Goal: Information Seeking & Learning: Find specific fact

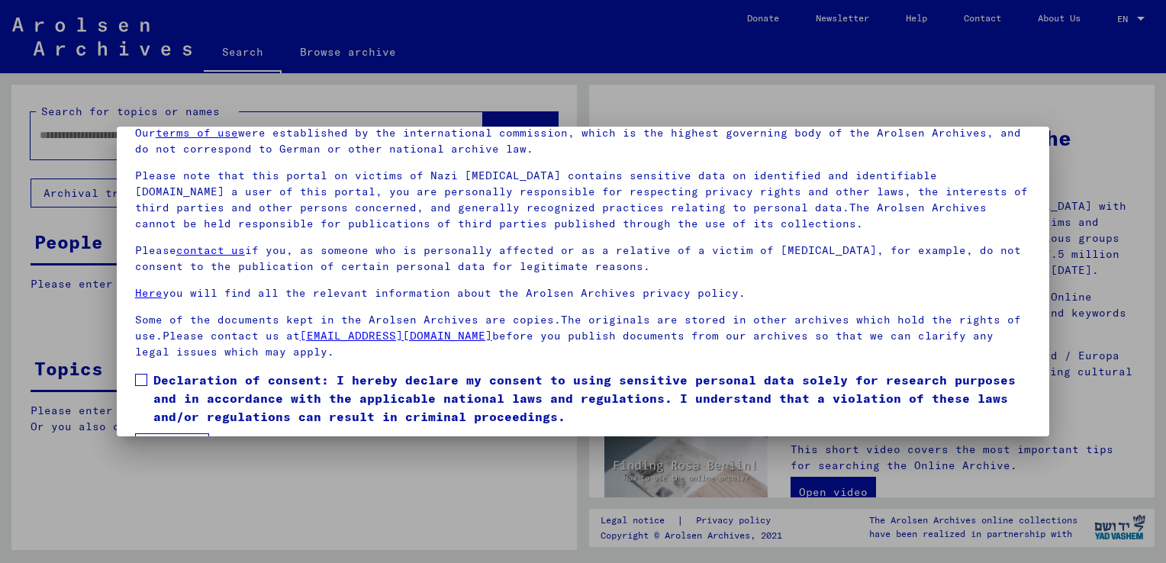
scroll to position [114, 0]
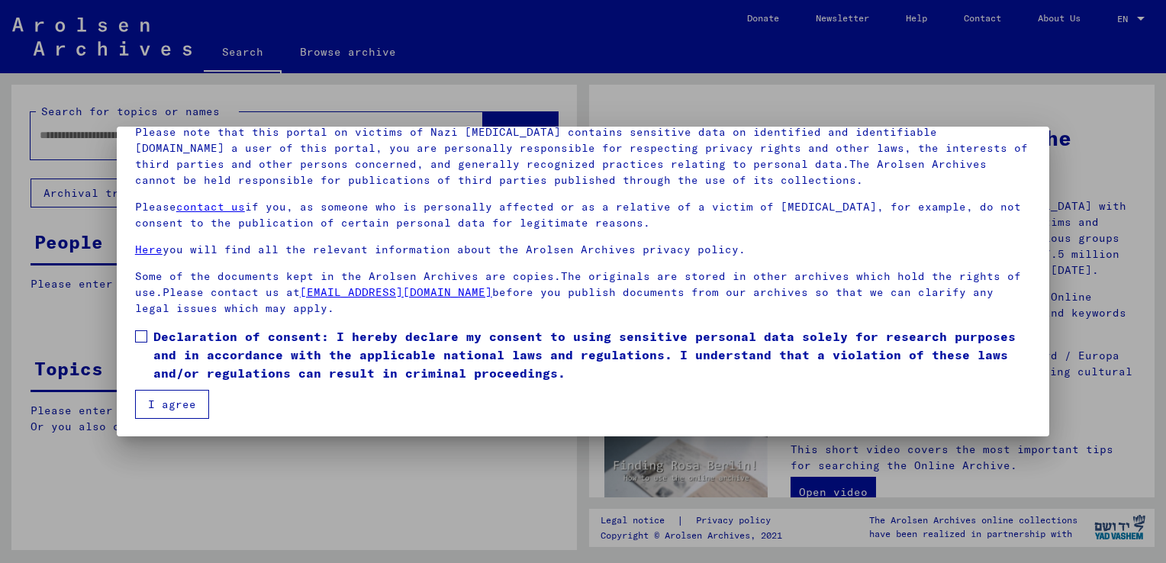
drag, startPoint x: 145, startPoint y: 340, endPoint x: 177, endPoint y: 383, distance: 53.4
click at [145, 340] on span at bounding box center [141, 336] width 12 height 12
click at [183, 405] on button "I agree" at bounding box center [172, 404] width 74 height 29
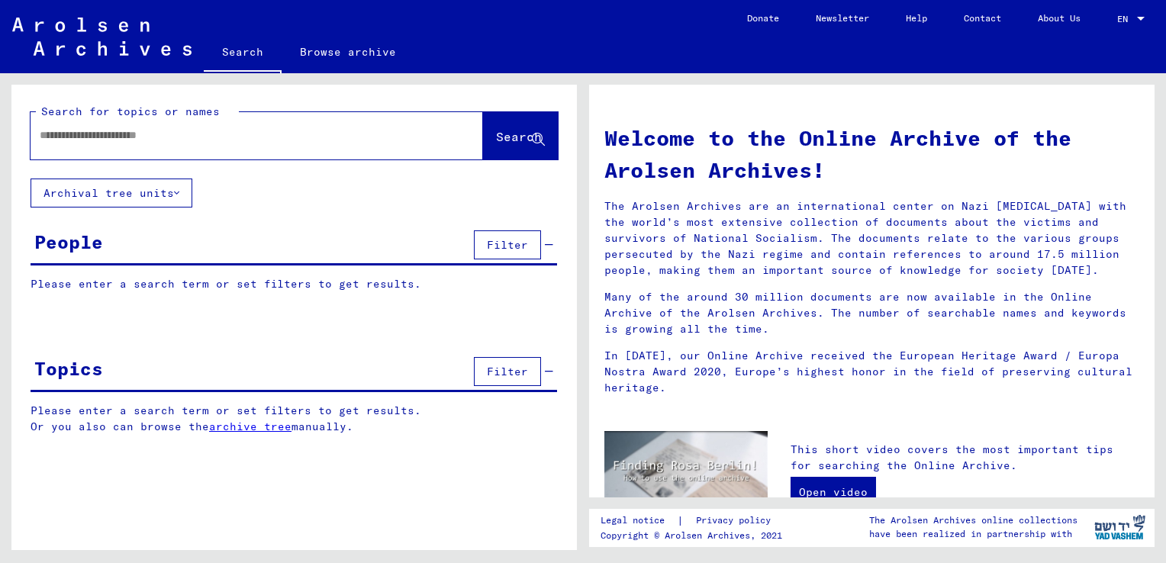
click at [82, 136] on input "text" at bounding box center [239, 135] width 398 height 16
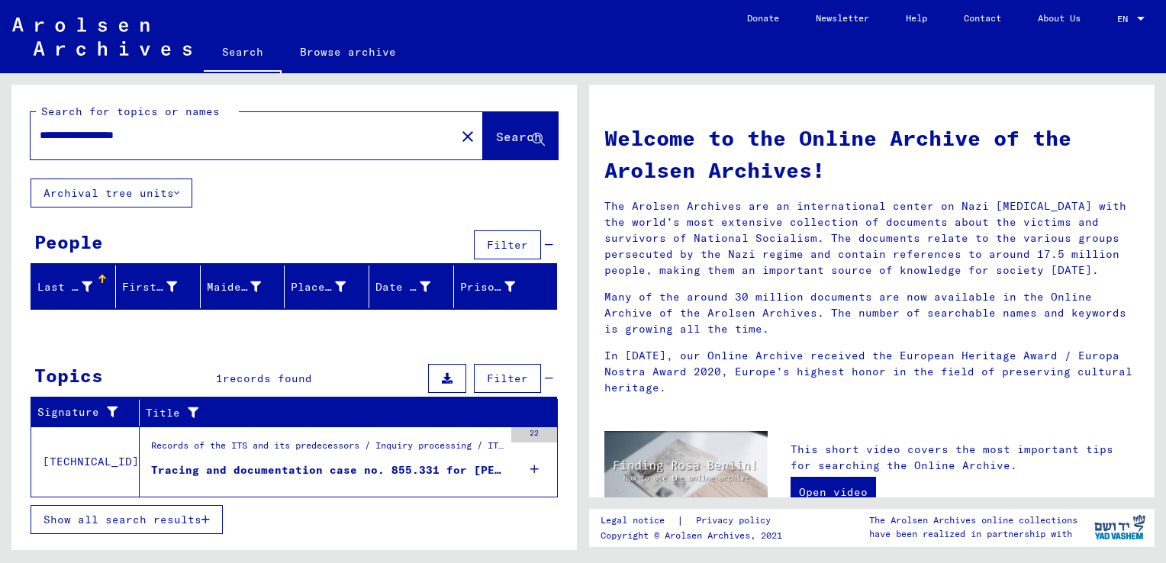
click at [42, 137] on input "**********" at bounding box center [239, 135] width 398 height 16
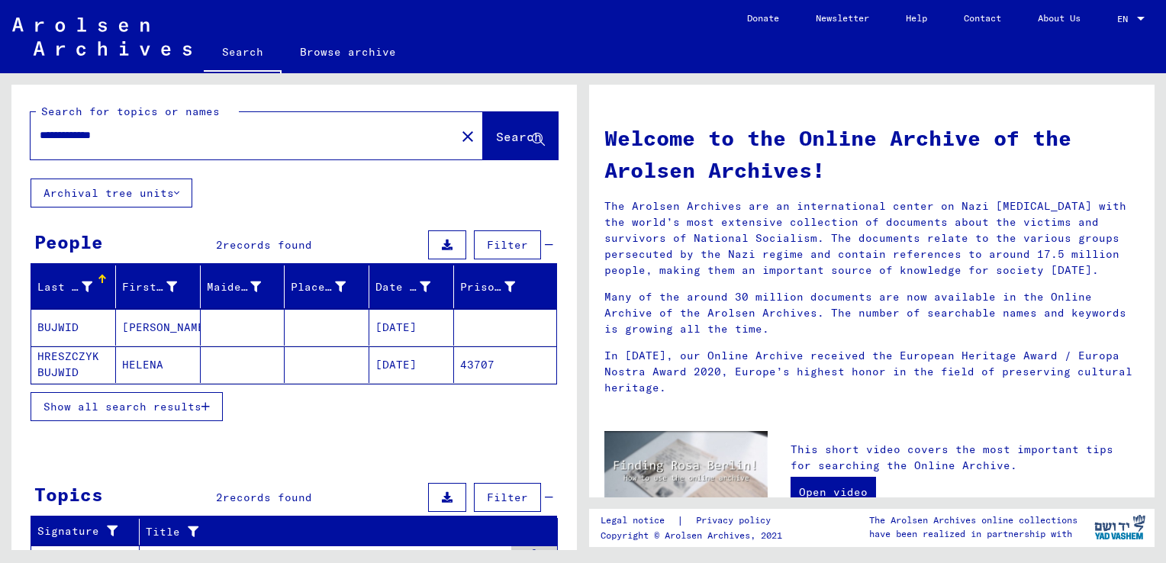
click at [174, 408] on span "Show all search results" at bounding box center [123, 407] width 158 height 14
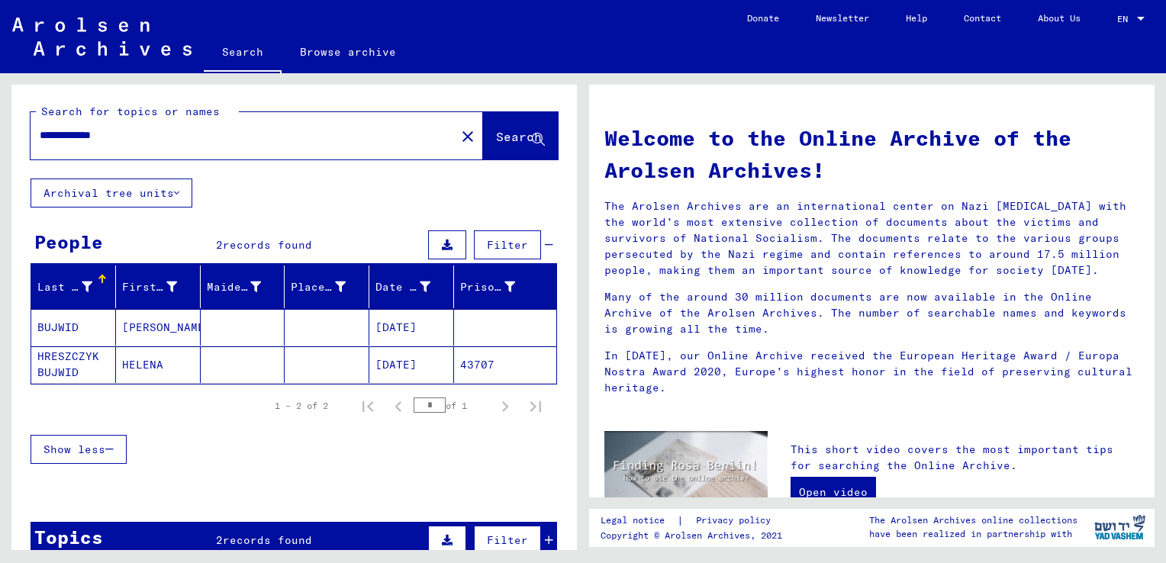
click at [67, 353] on mat-cell "HRESZCZYK BUJWID" at bounding box center [73, 365] width 85 height 37
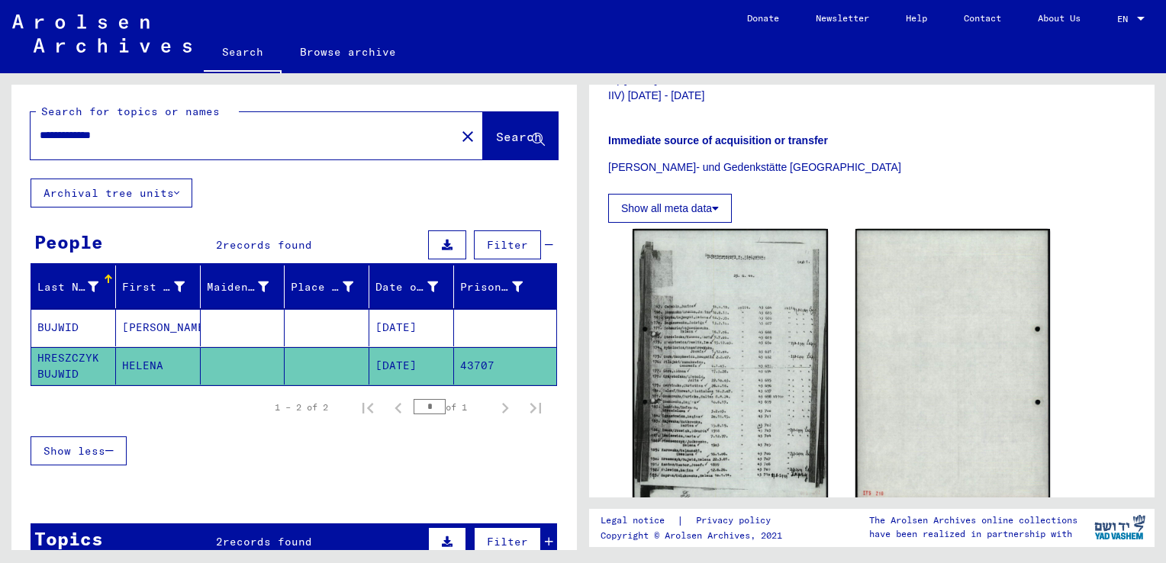
scroll to position [382, 0]
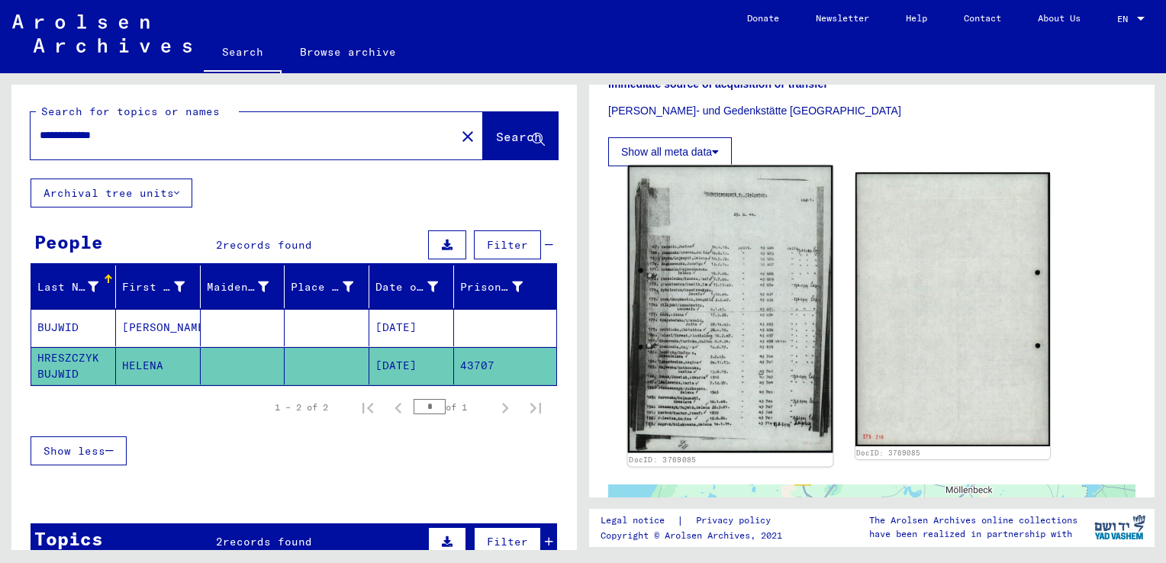
click at [734, 366] on img at bounding box center [730, 310] width 205 height 288
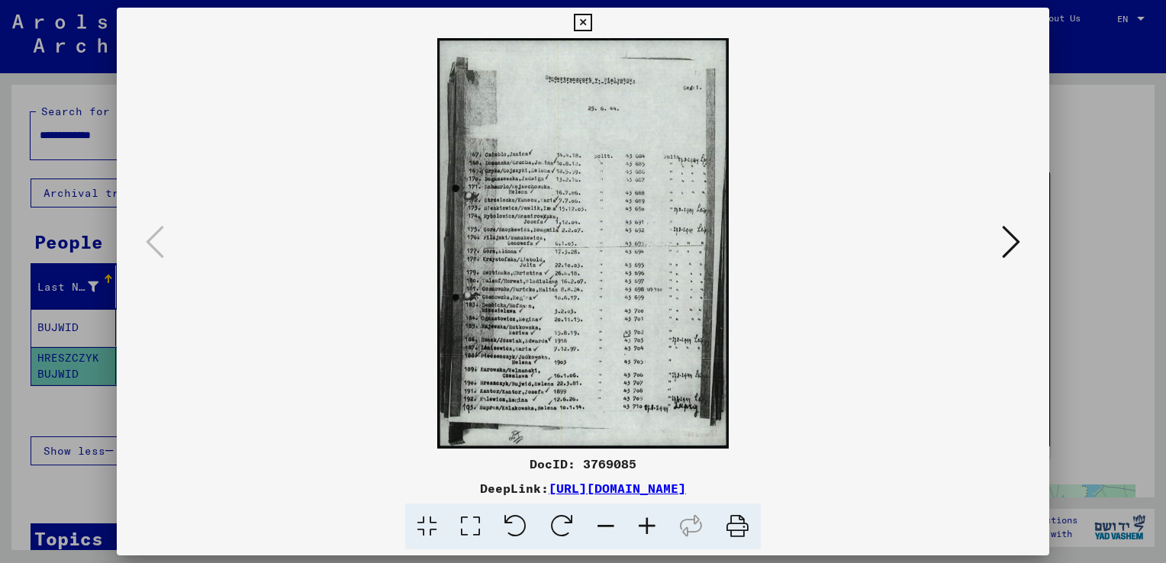
click at [649, 530] on icon at bounding box center [647, 527] width 41 height 47
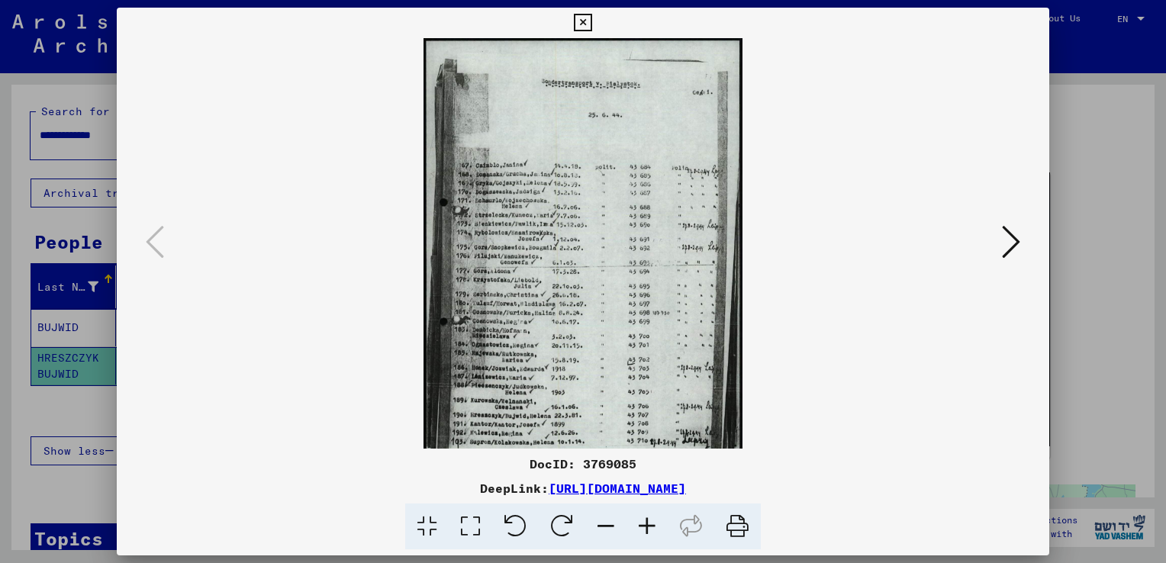
click at [648, 530] on icon at bounding box center [647, 527] width 41 height 47
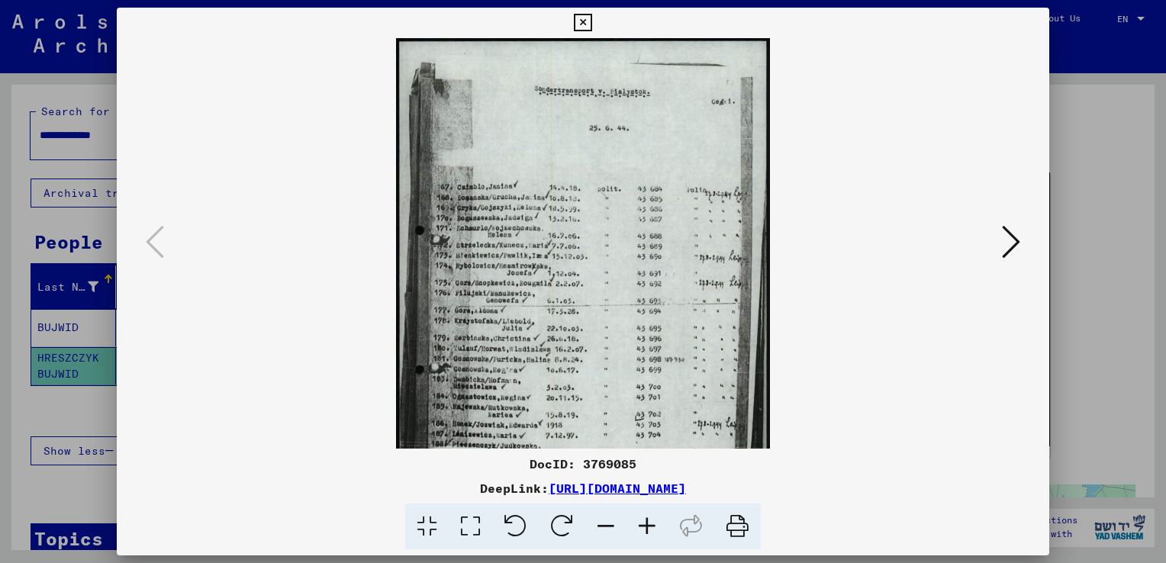
click at [648, 530] on icon at bounding box center [647, 527] width 41 height 47
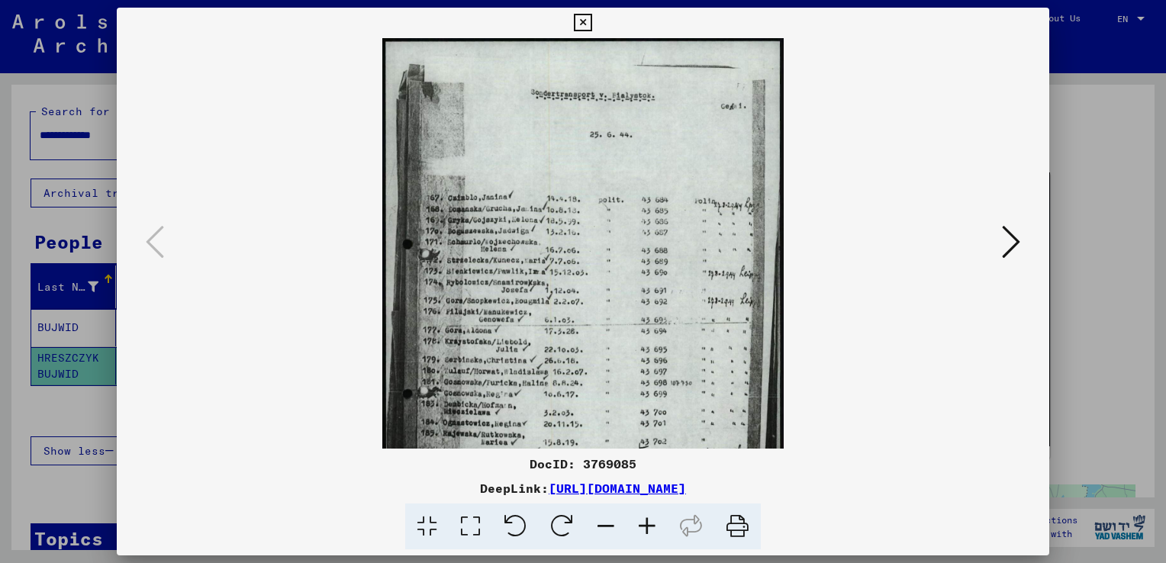
click at [648, 530] on icon at bounding box center [647, 527] width 41 height 47
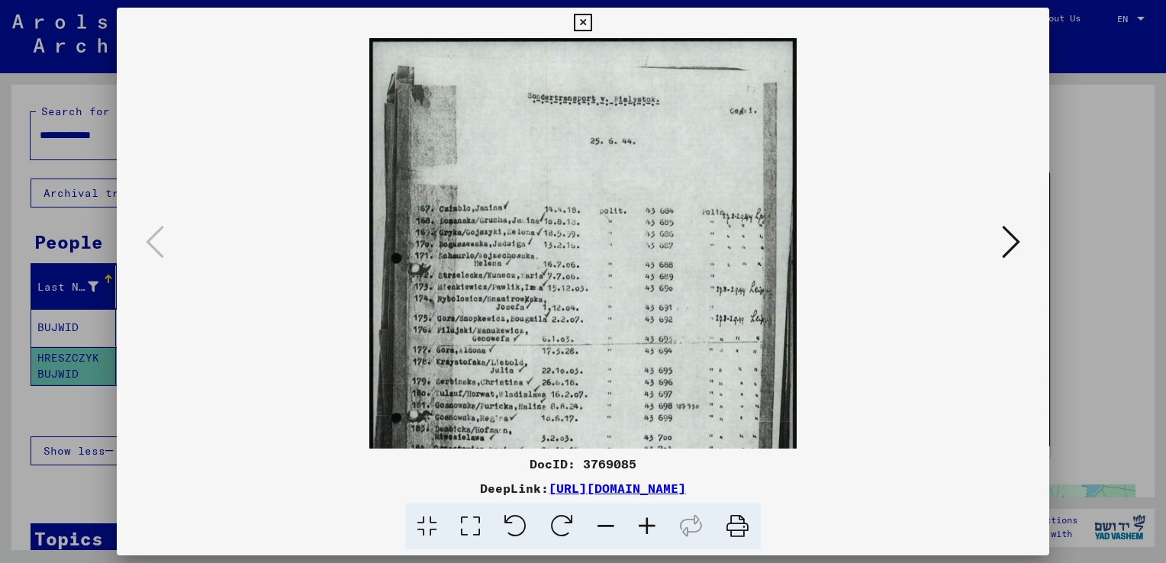
click at [648, 530] on icon at bounding box center [647, 527] width 41 height 47
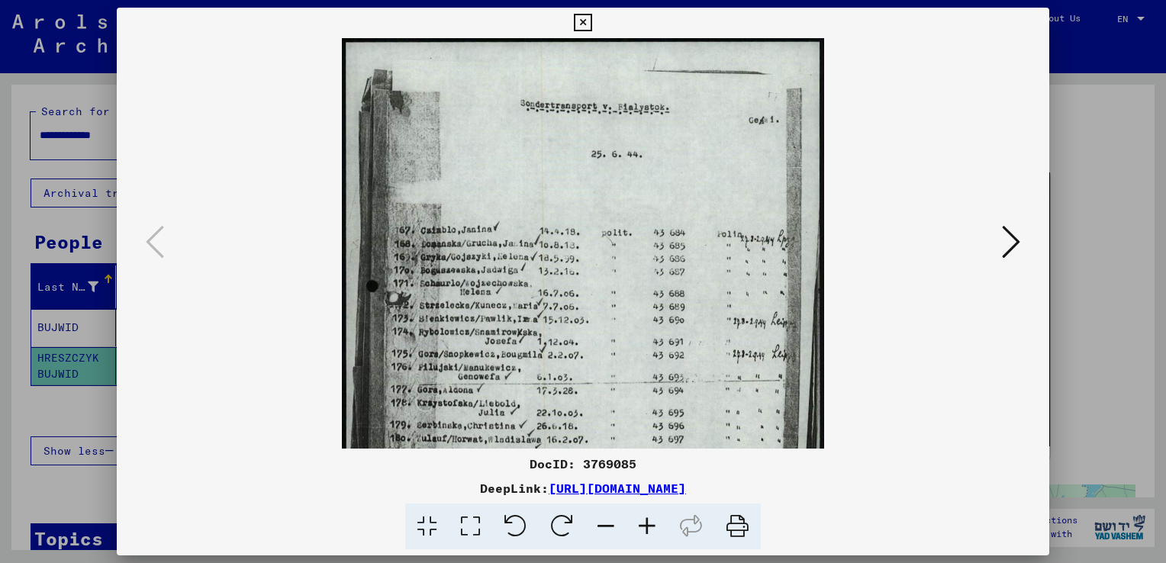
click at [648, 530] on icon at bounding box center [647, 527] width 41 height 47
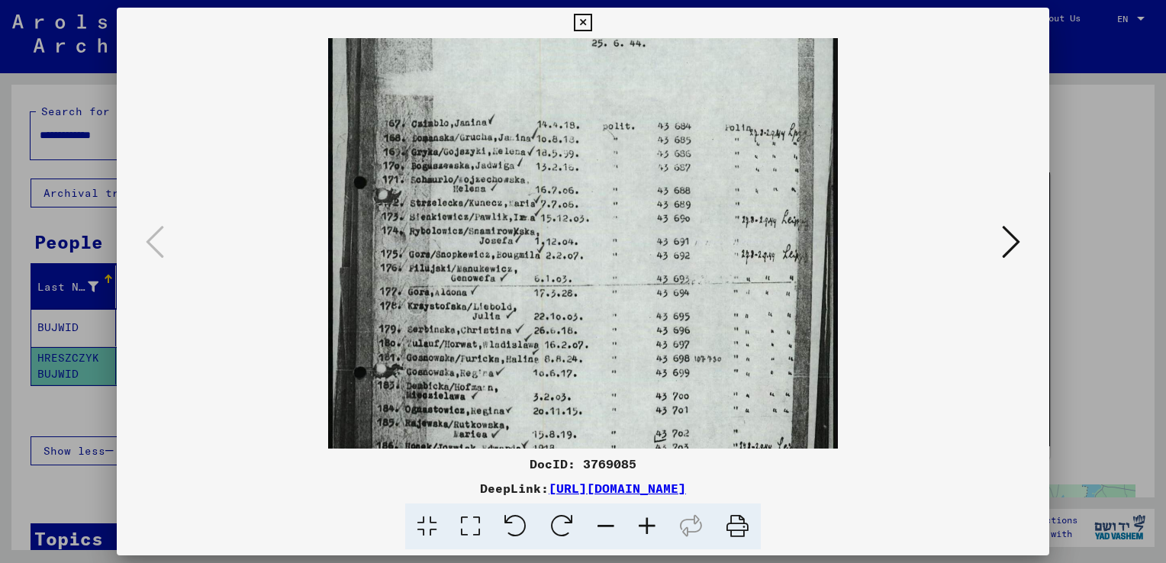
scroll to position [119, 0]
drag, startPoint x: 526, startPoint y: 365, endPoint x: 523, endPoint y: 247, distance: 117.6
click at [523, 247] on img at bounding box center [583, 277] width 510 height 716
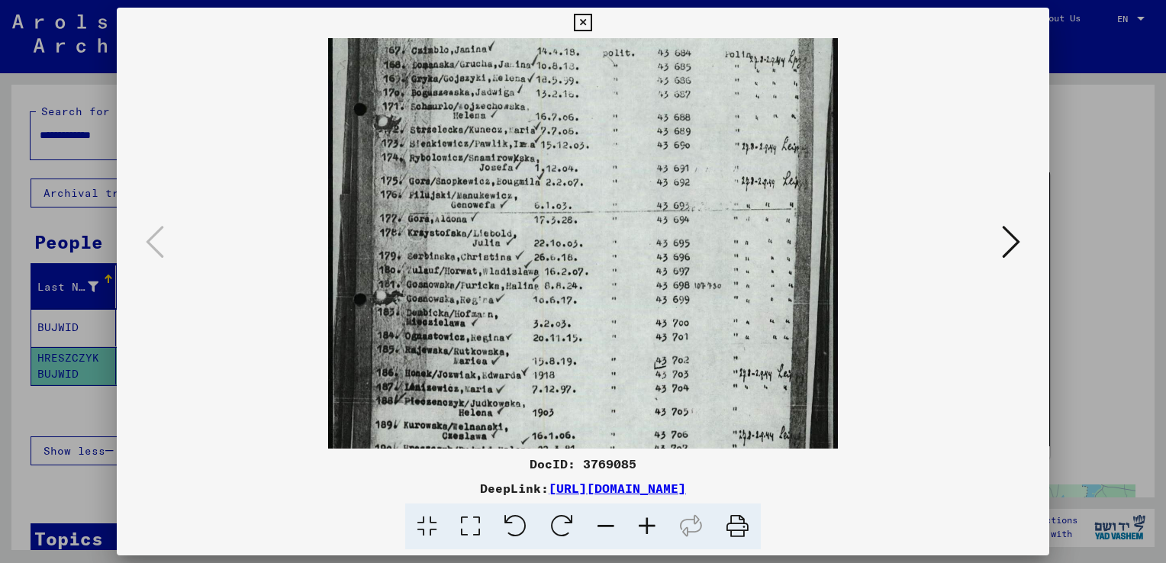
scroll to position [192, 0]
drag, startPoint x: 517, startPoint y: 267, endPoint x: 514, endPoint y: 195, distance: 71.8
click at [514, 195] on img at bounding box center [583, 205] width 510 height 716
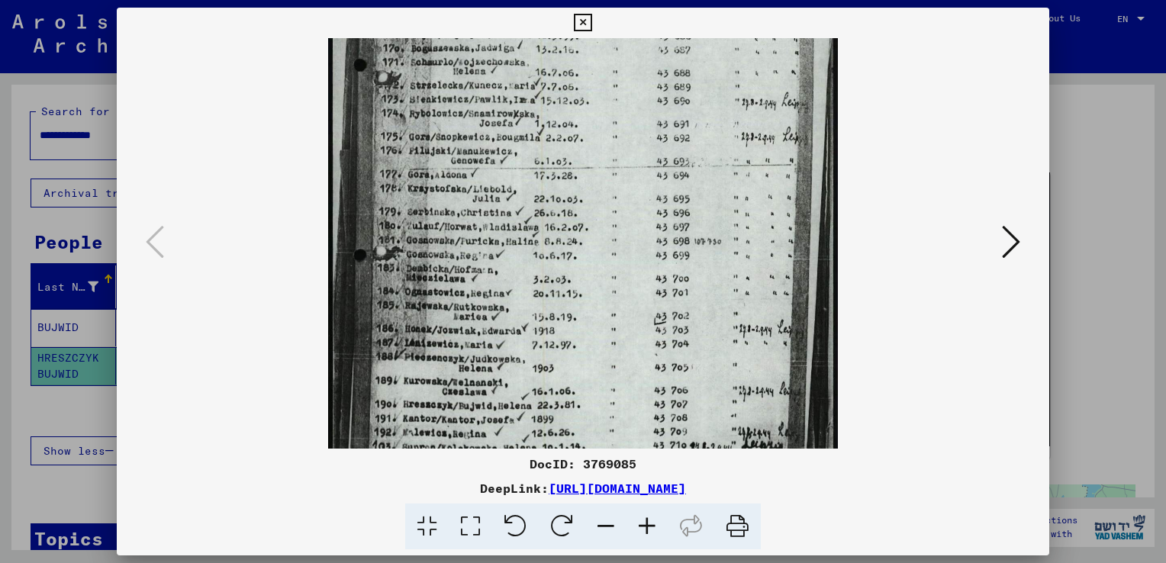
scroll to position [253, 0]
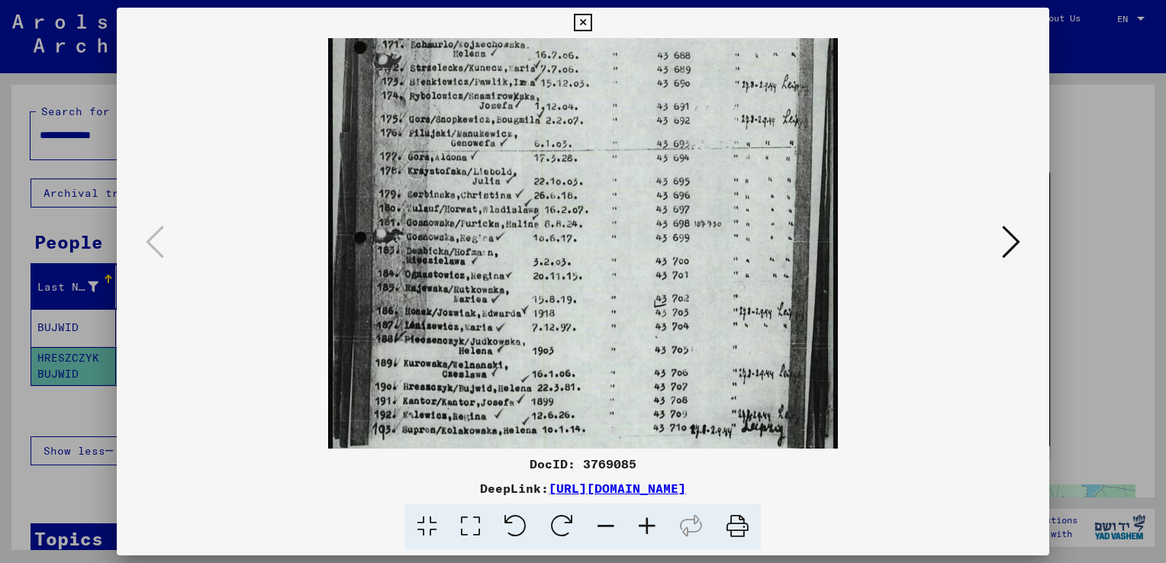
drag, startPoint x: 566, startPoint y: 323, endPoint x: 569, endPoint y: 263, distance: 60.3
click at [569, 263] on img at bounding box center [583, 144] width 510 height 716
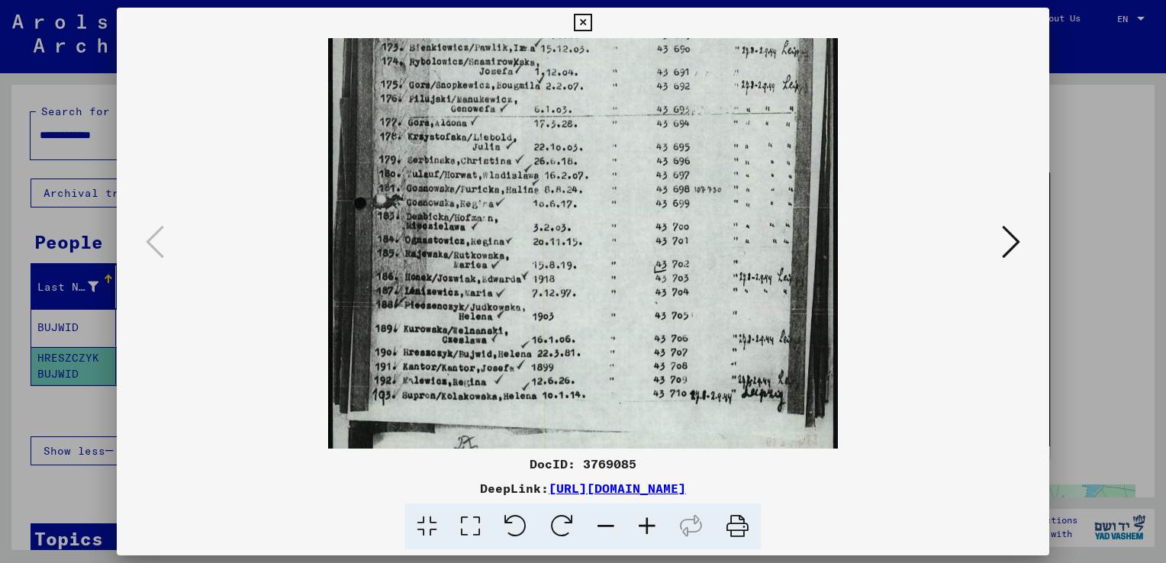
scroll to position [305, 0]
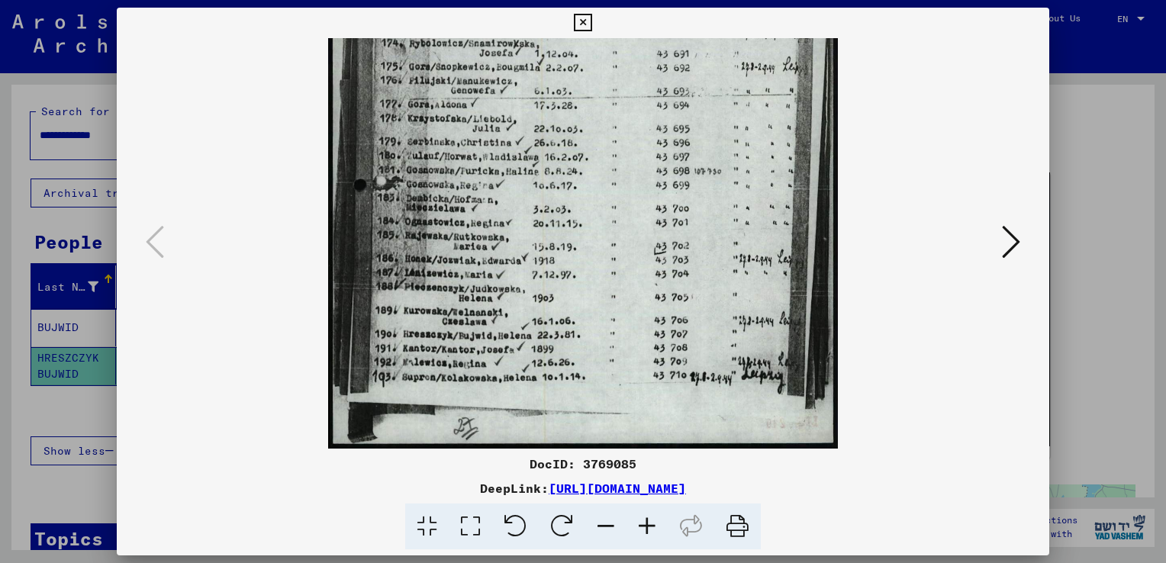
drag, startPoint x: 563, startPoint y: 347, endPoint x: 573, endPoint y: 268, distance: 79.2
click at [573, 268] on img at bounding box center [583, 91] width 510 height 716
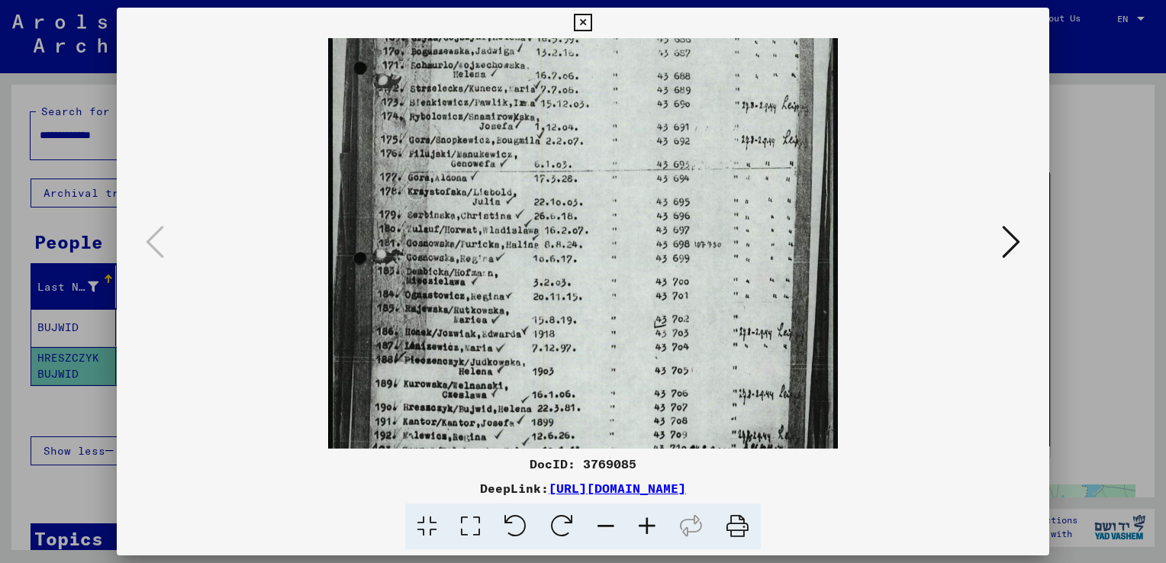
scroll to position [227, 0]
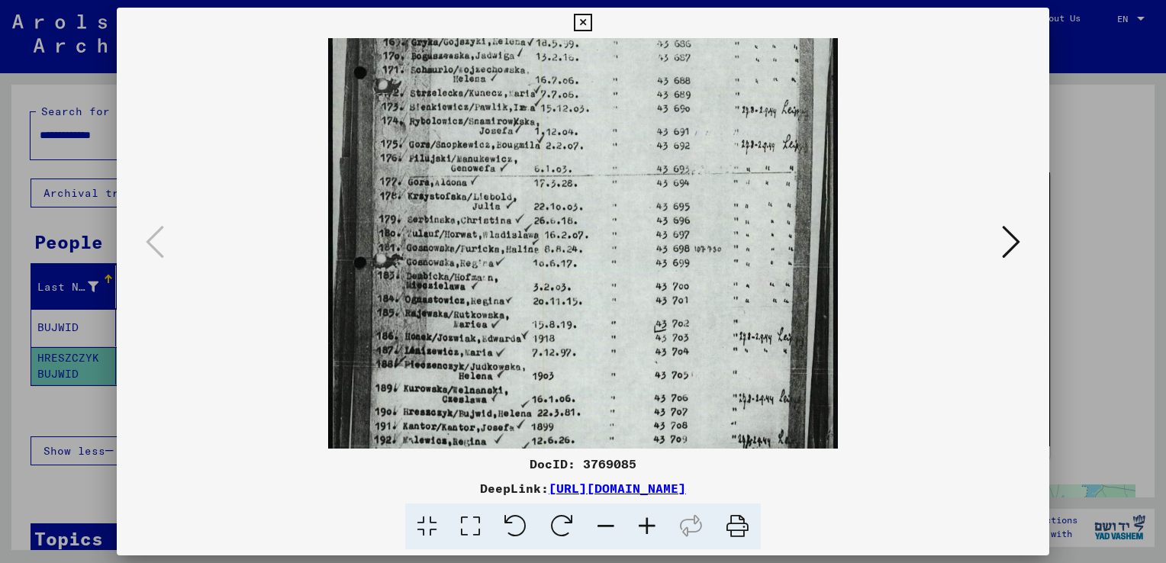
drag, startPoint x: 521, startPoint y: 287, endPoint x: 543, endPoint y: 367, distance: 83.1
click at [543, 367] on img at bounding box center [583, 169] width 510 height 716
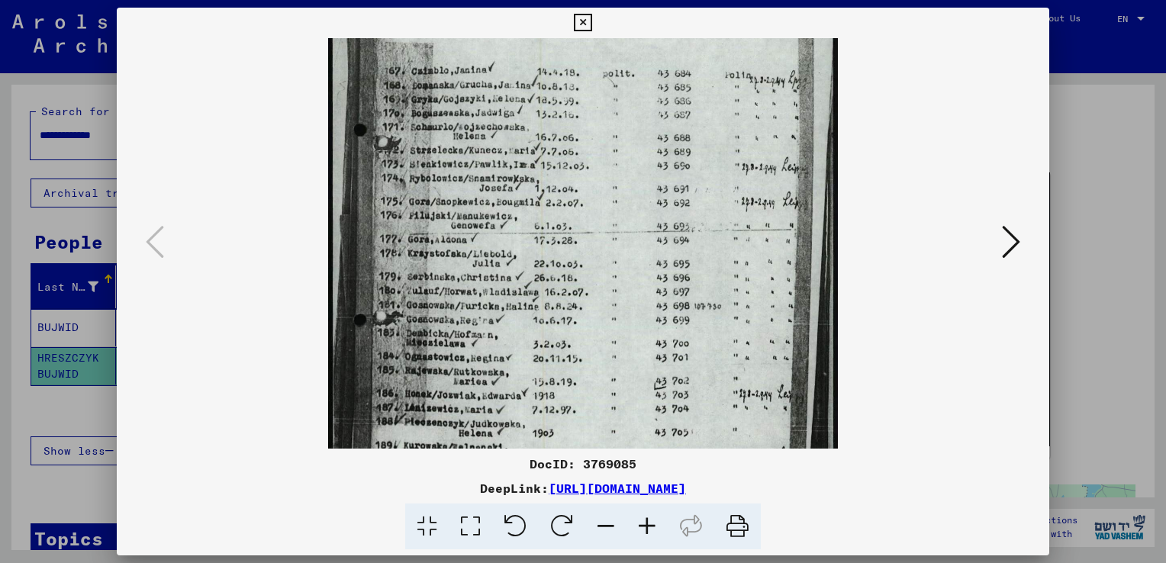
scroll to position [157, 0]
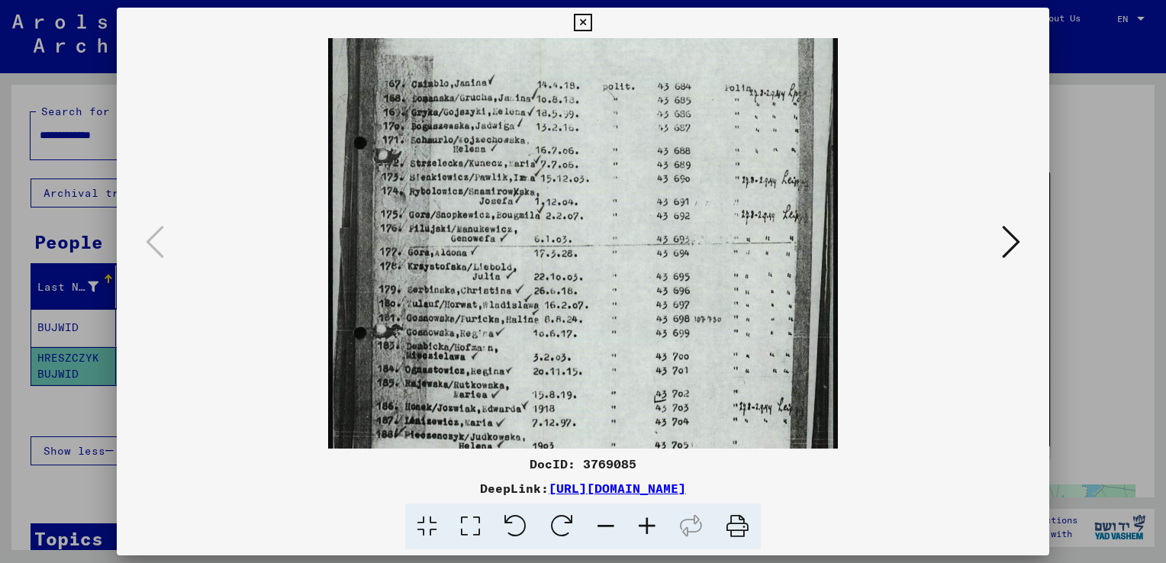
drag, startPoint x: 498, startPoint y: 241, endPoint x: 513, endPoint y: 313, distance: 73.4
click at [513, 313] on img at bounding box center [583, 239] width 510 height 716
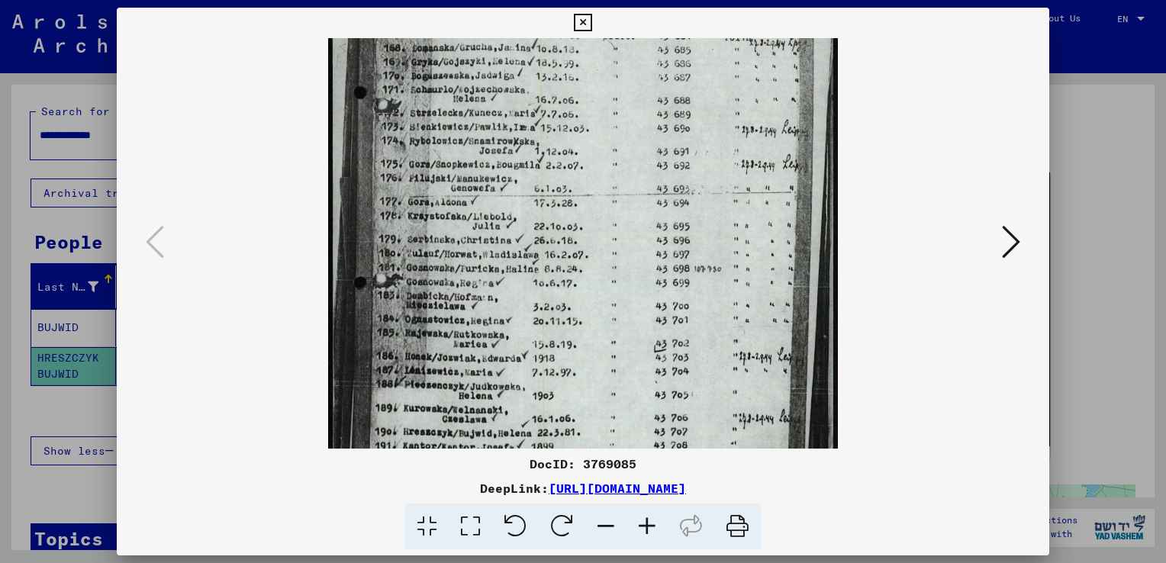
scroll to position [227, 0]
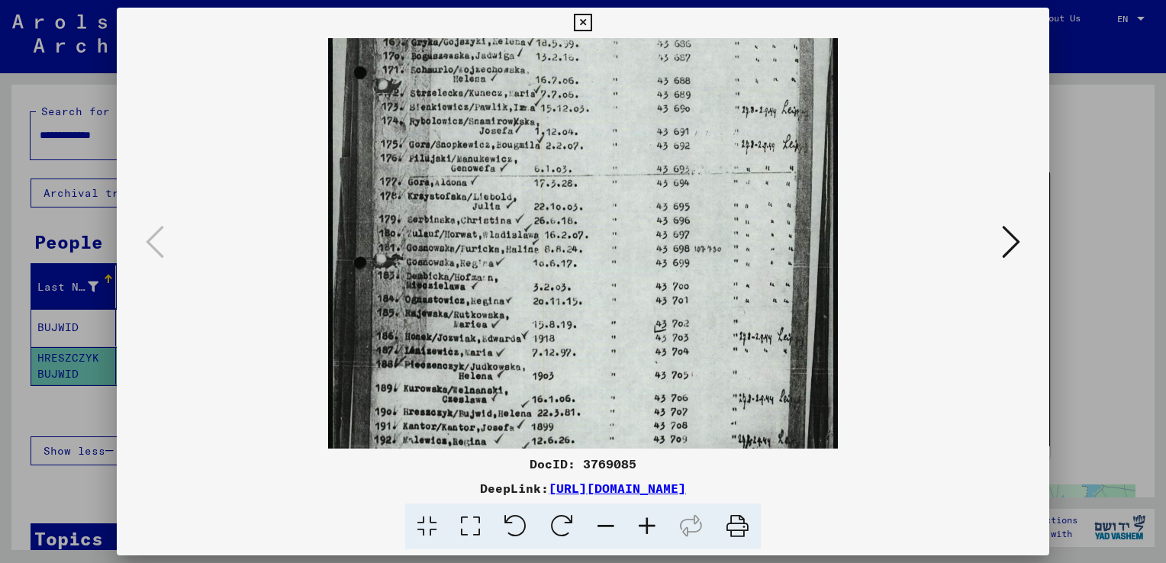
drag, startPoint x: 510, startPoint y: 318, endPoint x: 516, endPoint y: 249, distance: 69.0
click at [516, 249] on img at bounding box center [583, 169] width 510 height 716
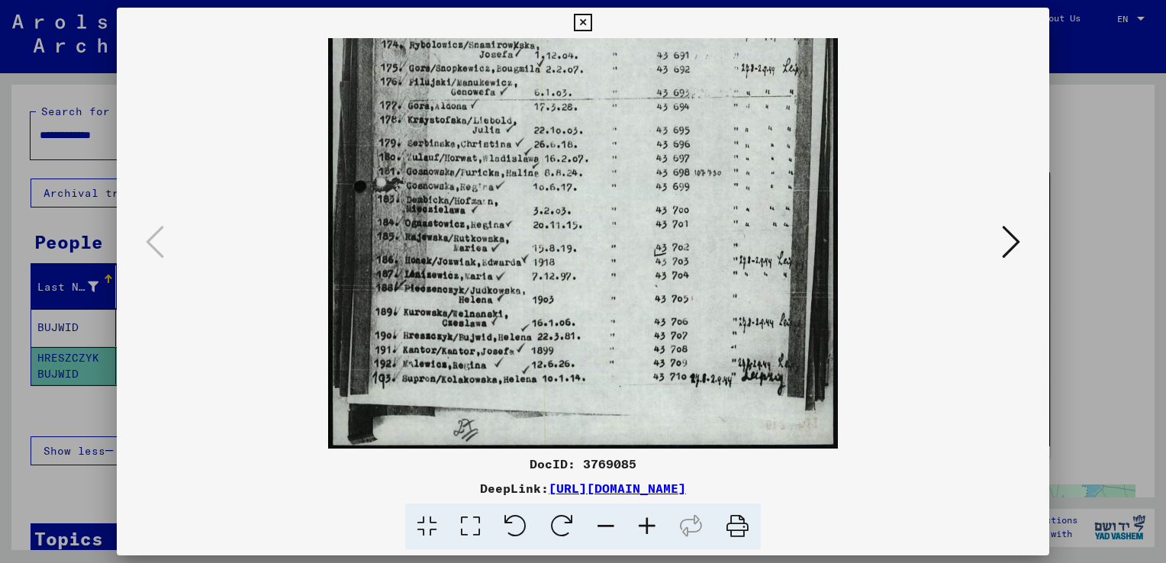
drag, startPoint x: 510, startPoint y: 331, endPoint x: 510, endPoint y: 224, distance: 106.9
click at [510, 227] on img at bounding box center [583, 92] width 510 height 716
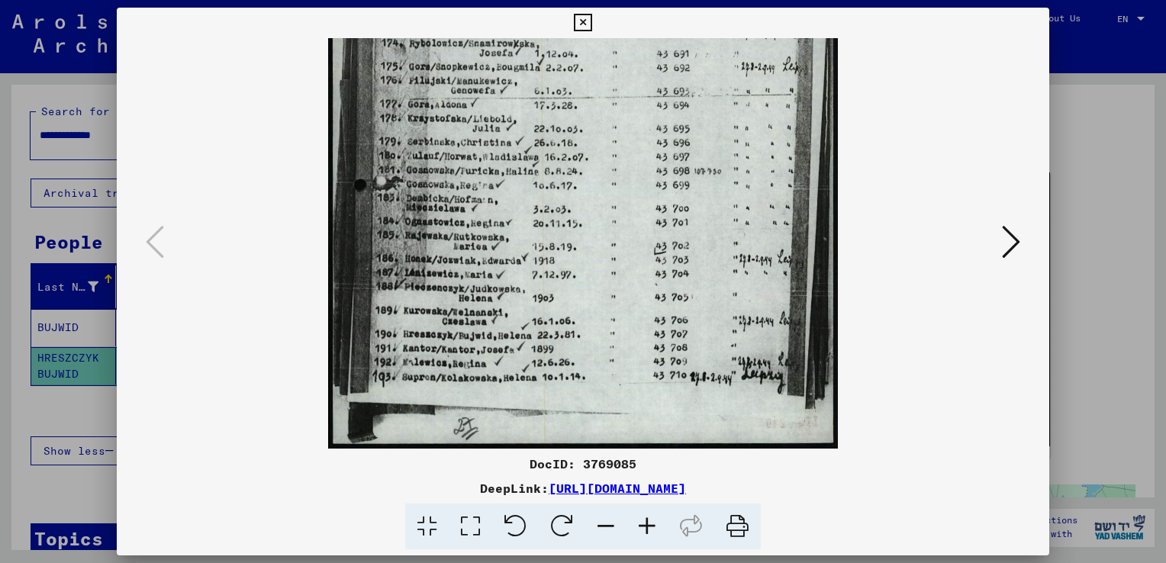
click at [1016, 245] on icon at bounding box center [1011, 242] width 18 height 37
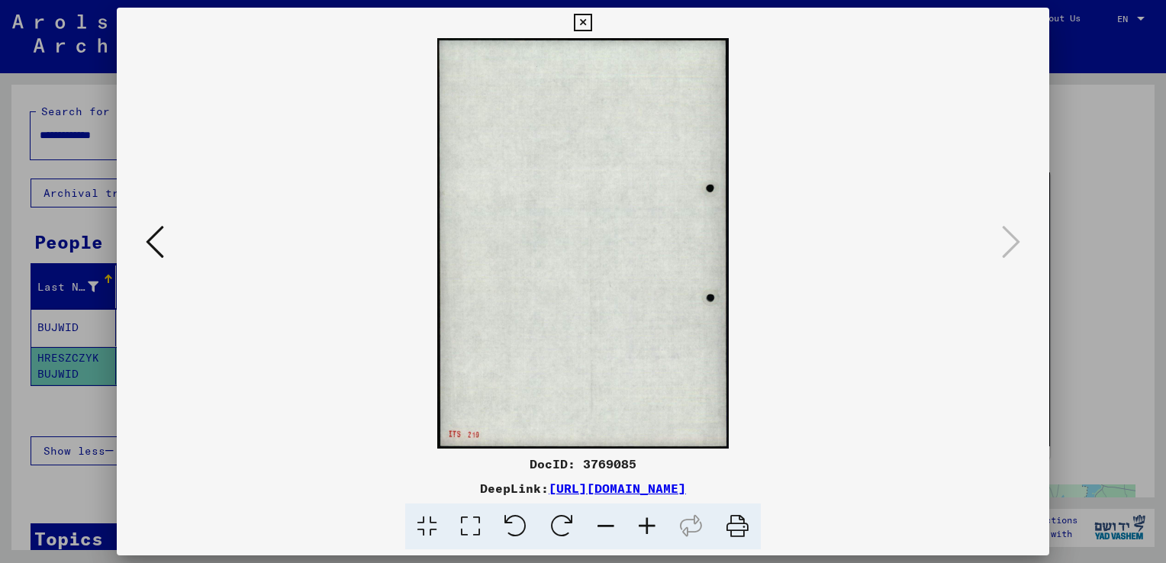
scroll to position [0, 0]
click at [150, 243] on icon at bounding box center [155, 242] width 18 height 37
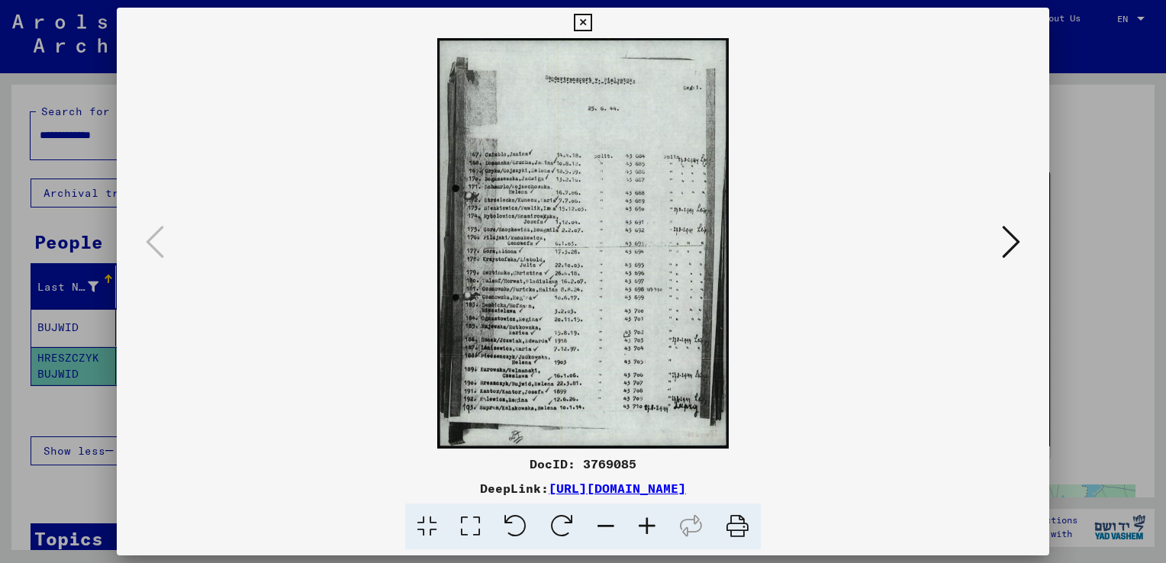
click at [640, 530] on icon at bounding box center [647, 527] width 41 height 47
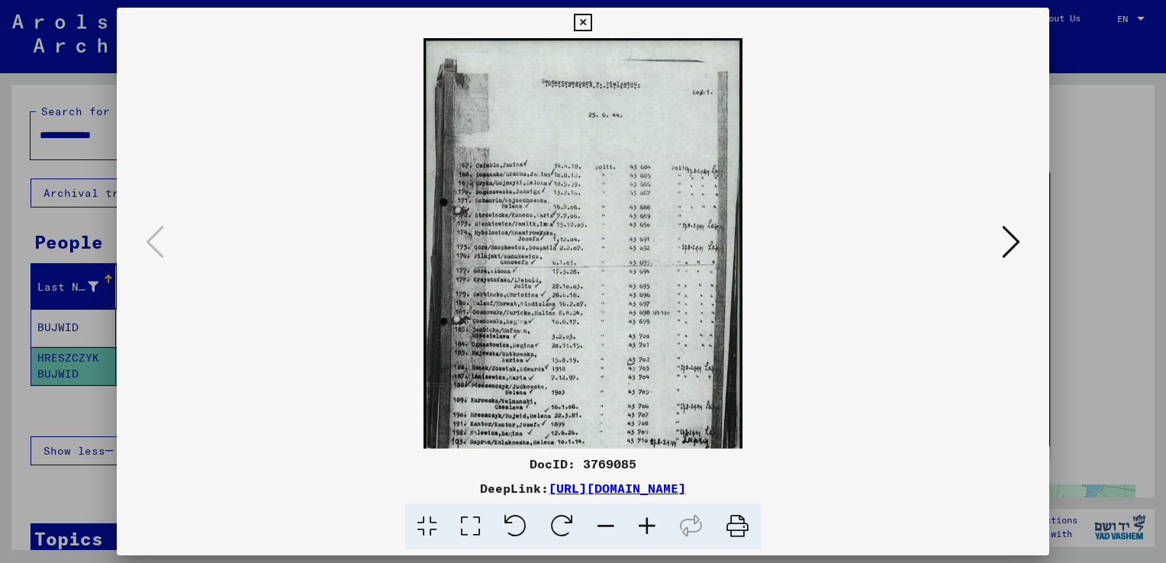
click at [640, 530] on icon at bounding box center [647, 527] width 41 height 47
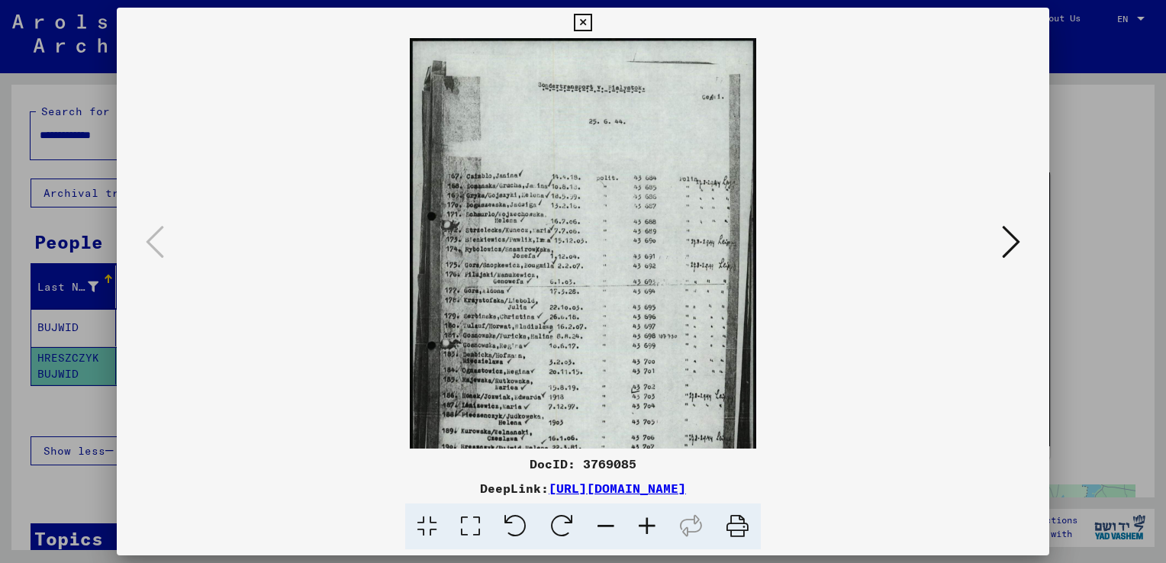
click at [640, 530] on icon at bounding box center [647, 527] width 41 height 47
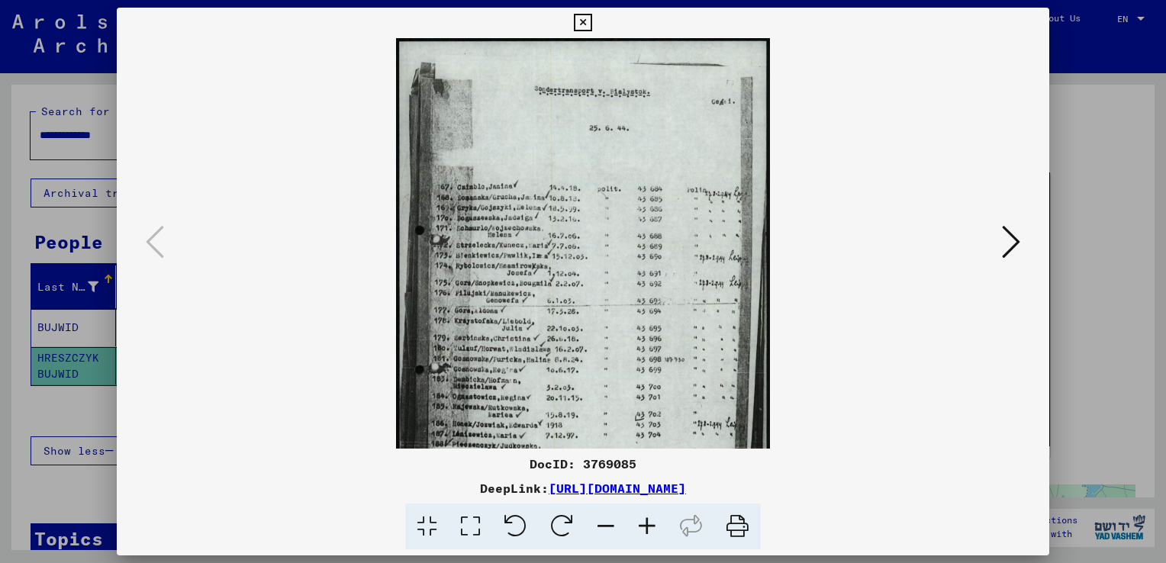
click at [640, 530] on icon at bounding box center [647, 527] width 41 height 47
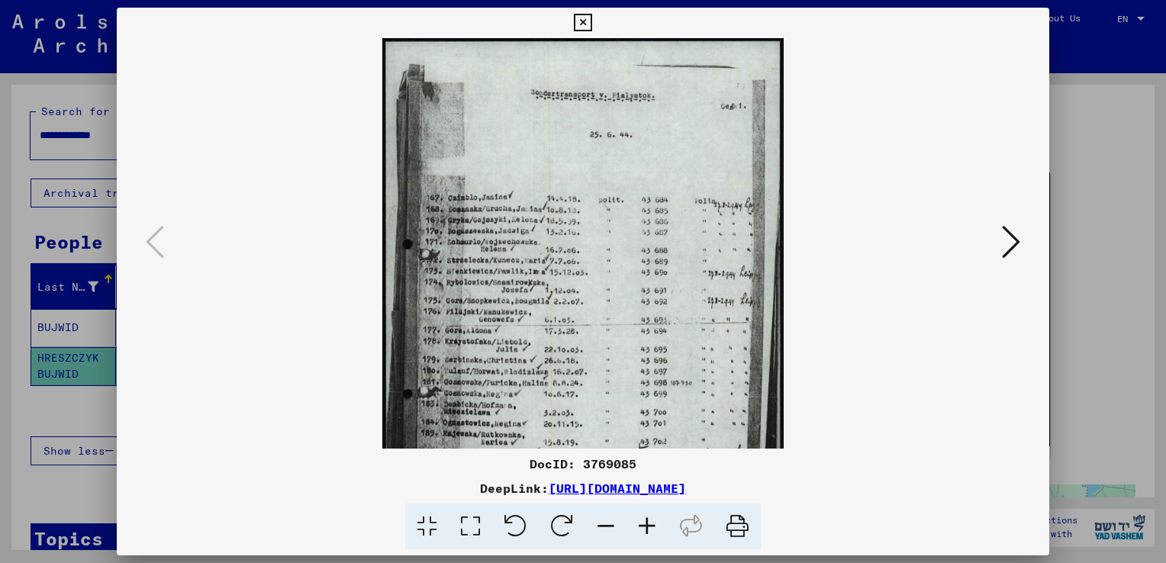
click at [640, 530] on icon at bounding box center [647, 527] width 41 height 47
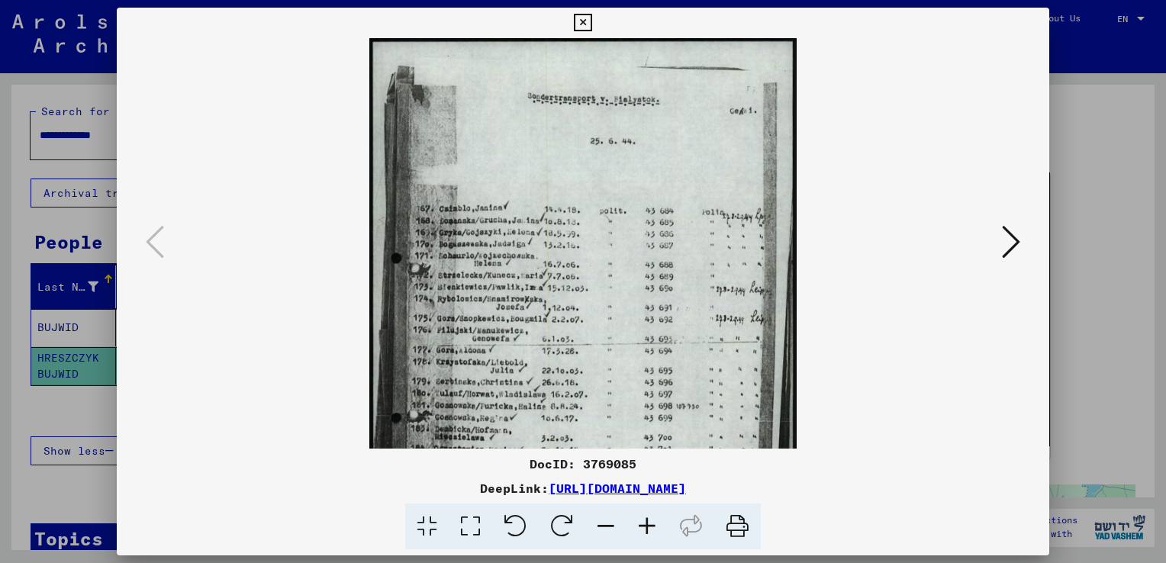
click at [640, 530] on icon at bounding box center [647, 527] width 41 height 47
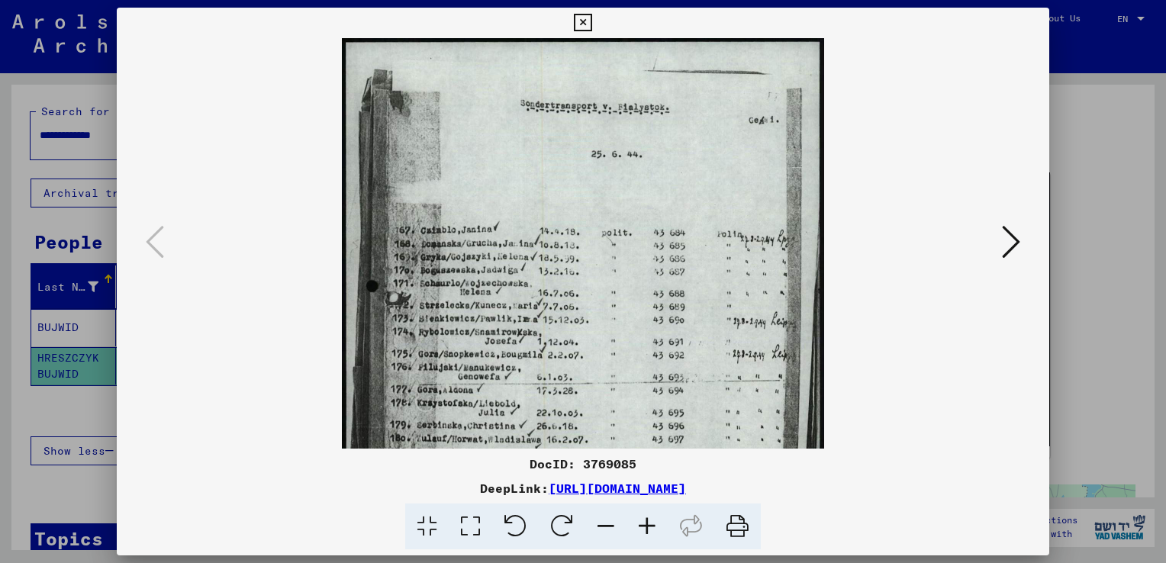
click at [640, 530] on icon at bounding box center [647, 527] width 41 height 47
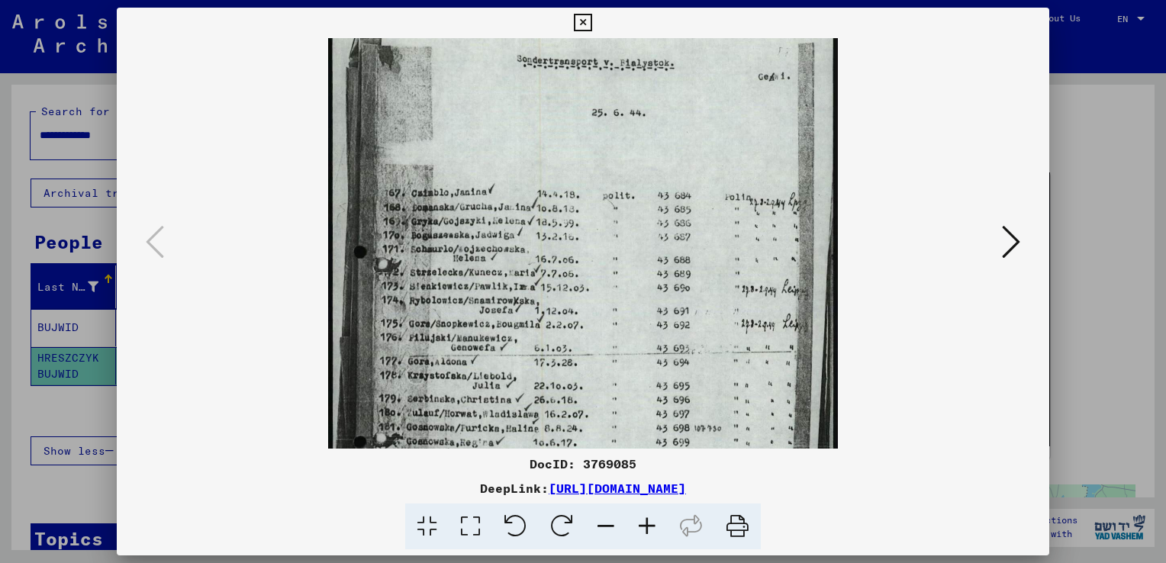
scroll to position [79, 0]
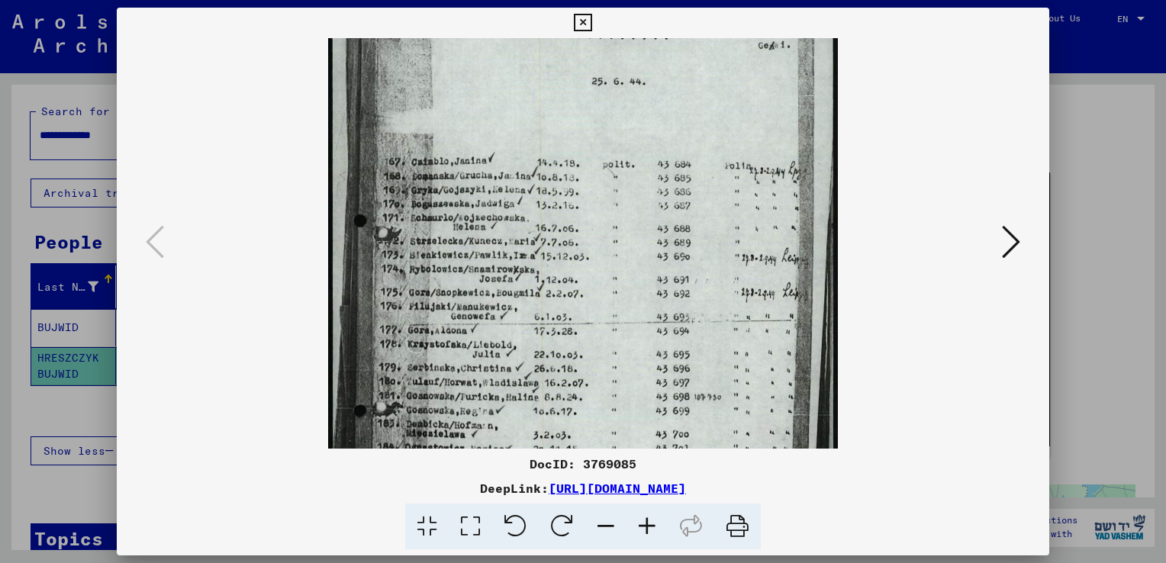
drag, startPoint x: 564, startPoint y: 363, endPoint x: 554, endPoint y: 285, distance: 79.2
click at [554, 285] on img at bounding box center [583, 317] width 510 height 716
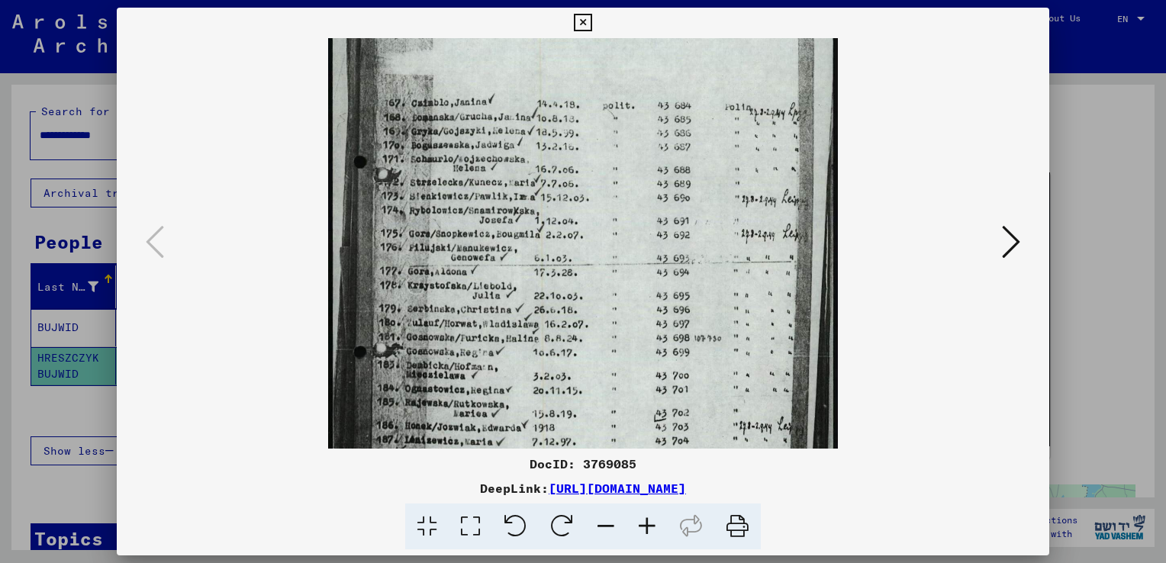
drag, startPoint x: 538, startPoint y: 306, endPoint x: 537, endPoint y: 261, distance: 45.1
click at [537, 261] on img at bounding box center [583, 258] width 510 height 716
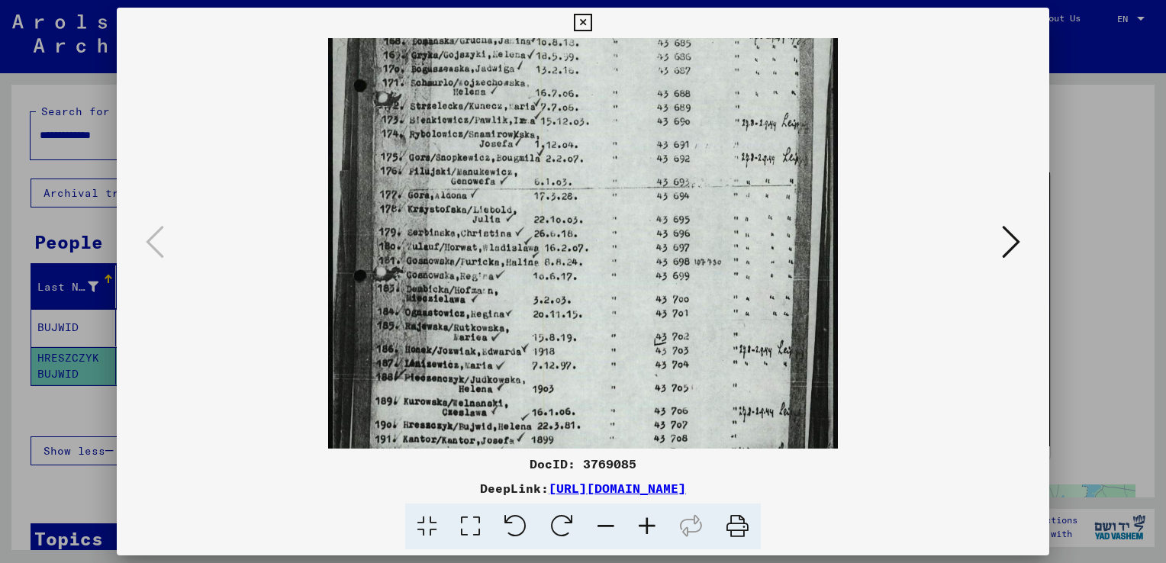
drag, startPoint x: 540, startPoint y: 336, endPoint x: 545, endPoint y: 260, distance: 75.7
click at [545, 260] on img at bounding box center [583, 182] width 510 height 716
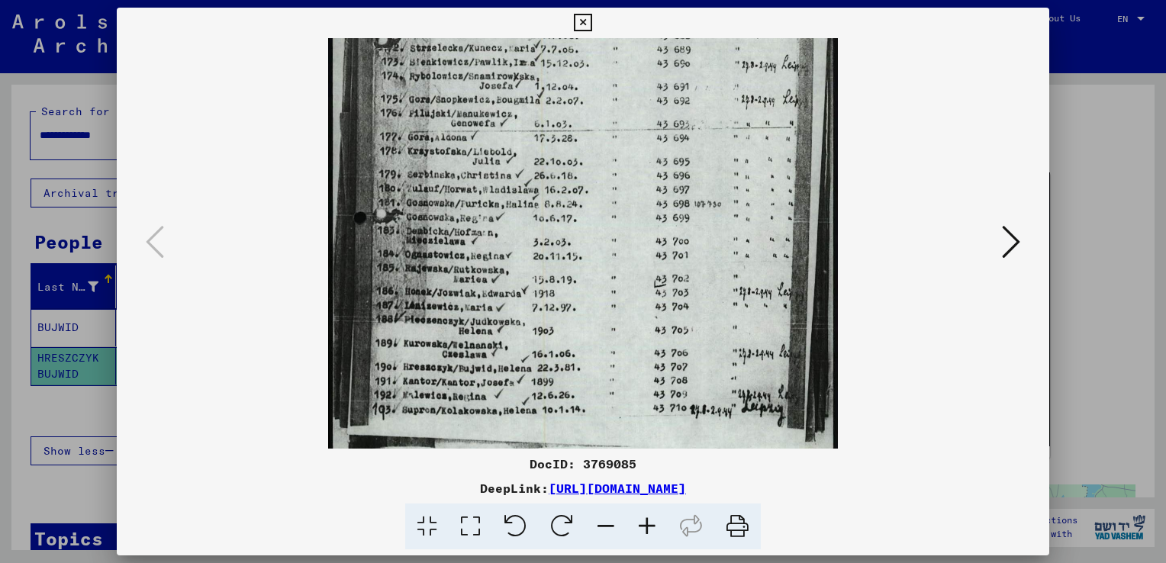
scroll to position [285, 0]
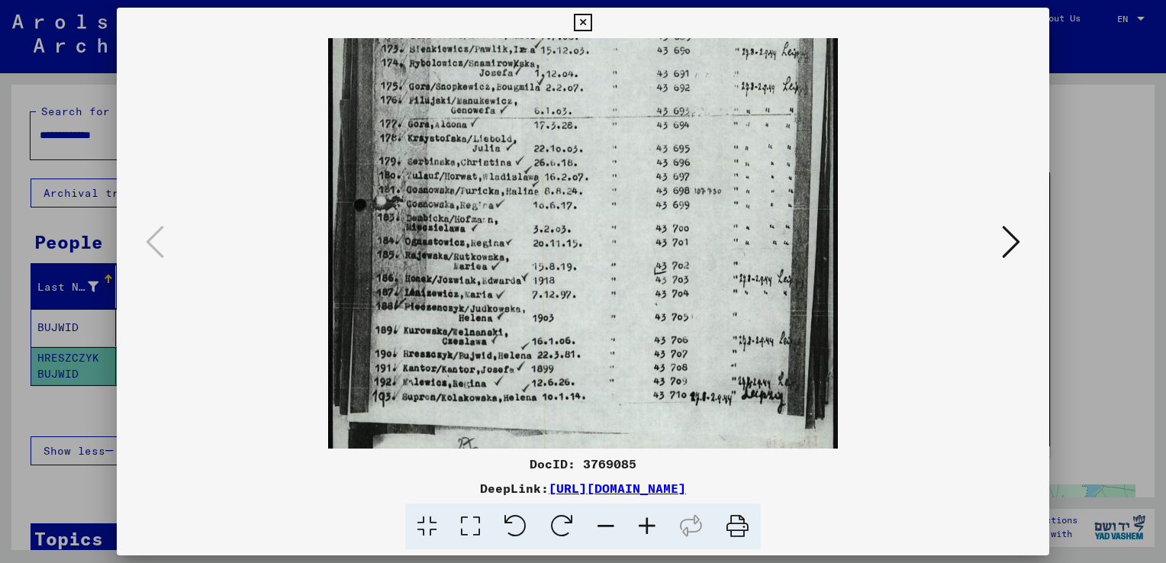
drag, startPoint x: 557, startPoint y: 324, endPoint x: 554, endPoint y: 255, distance: 69.5
click at [554, 255] on img at bounding box center [583, 111] width 510 height 716
click at [582, 24] on icon at bounding box center [583, 23] width 18 height 18
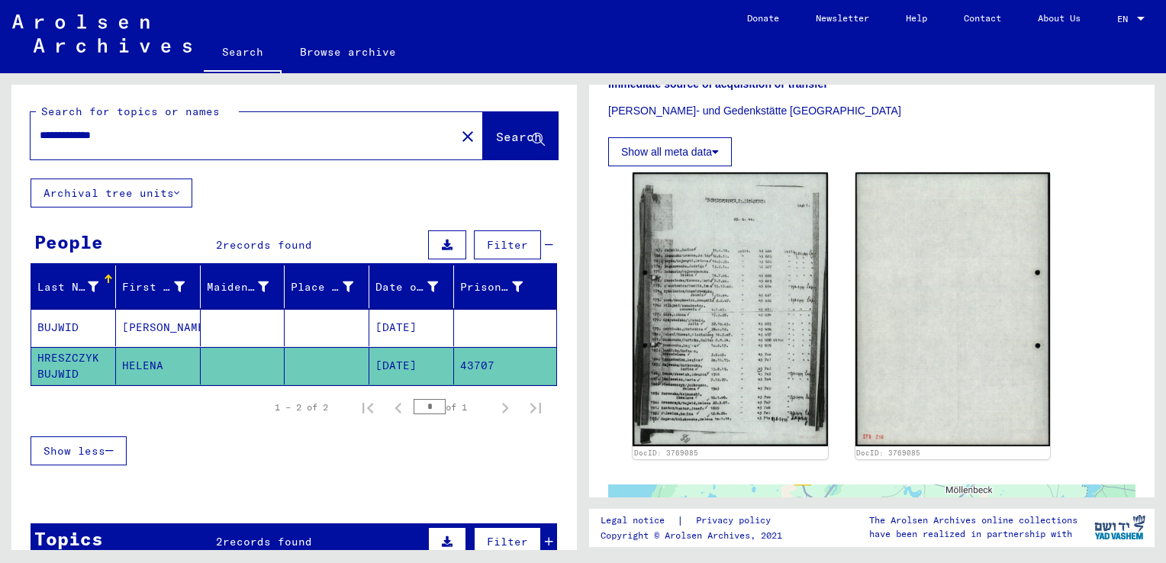
click at [134, 136] on input "**********" at bounding box center [243, 135] width 407 height 16
type input "*"
type input "**********"
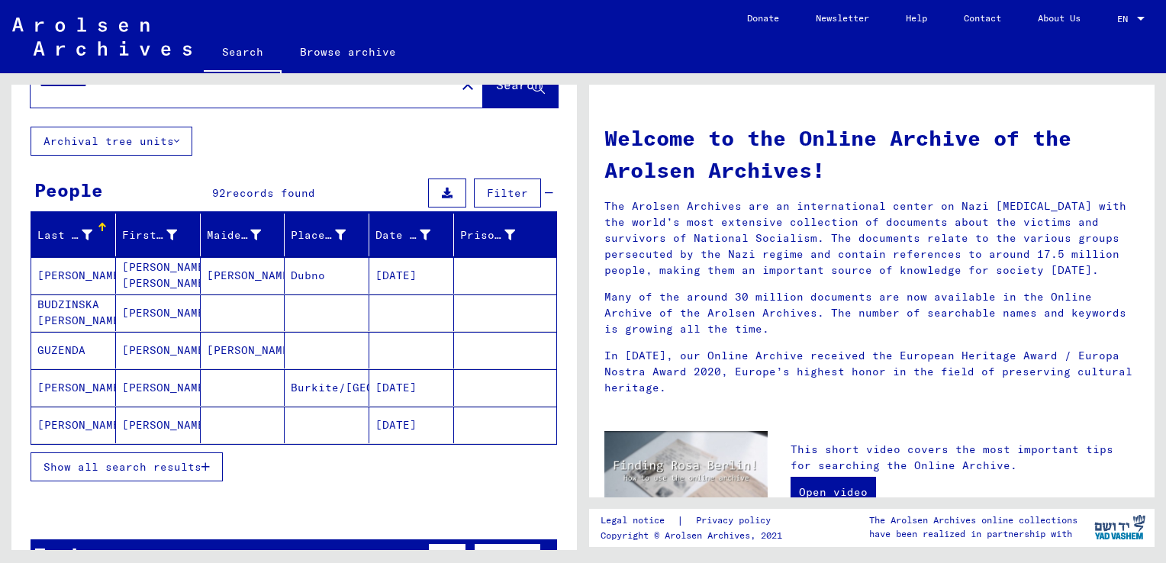
scroll to position [76, 0]
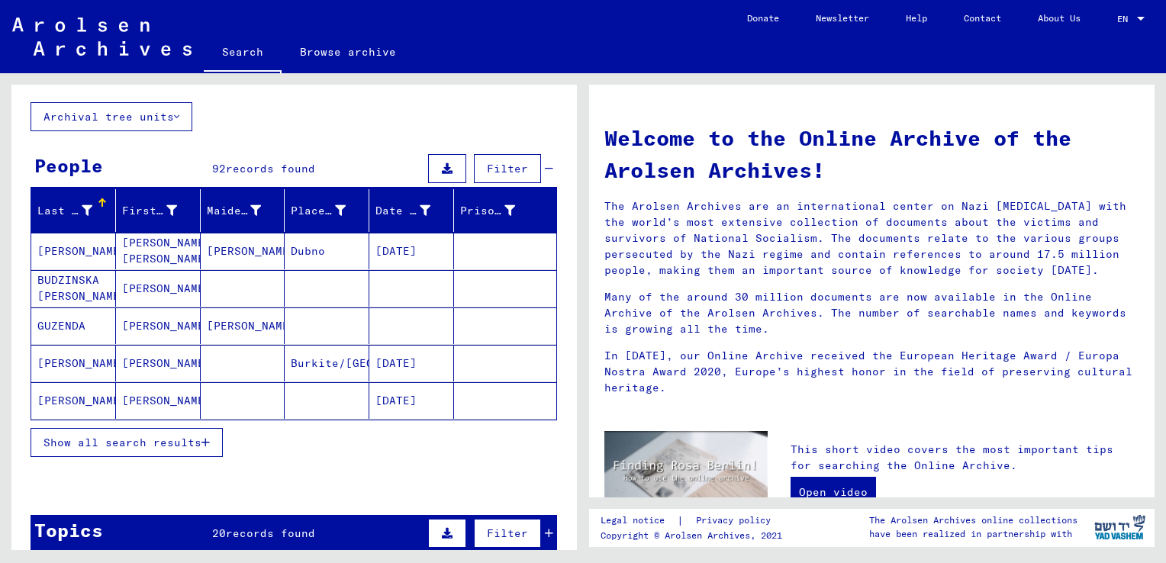
click at [150, 437] on span "Show all search results" at bounding box center [123, 443] width 158 height 14
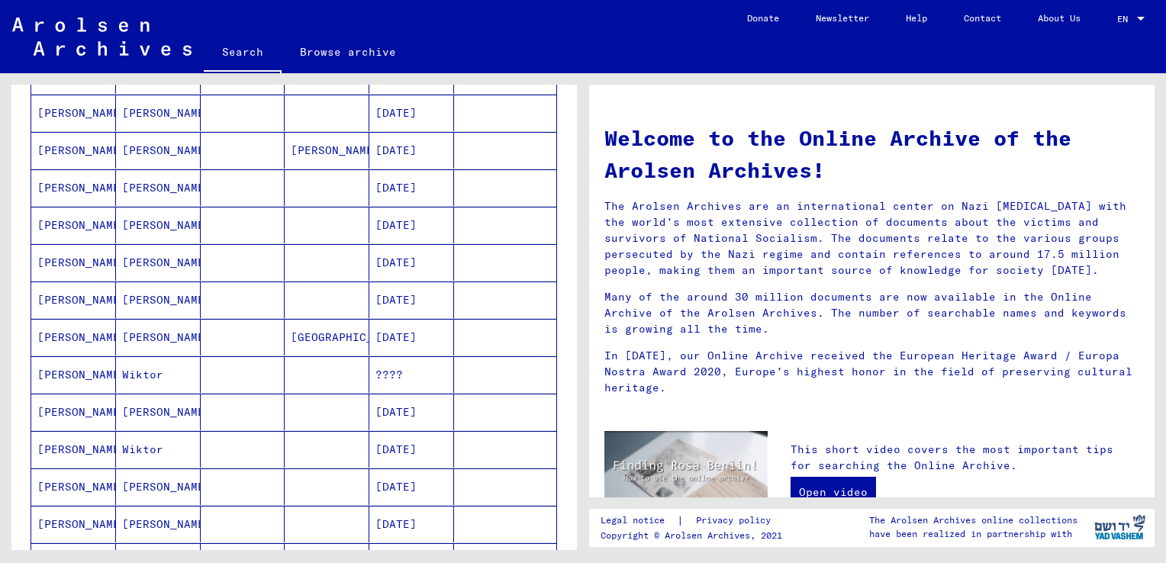
scroll to position [763, 0]
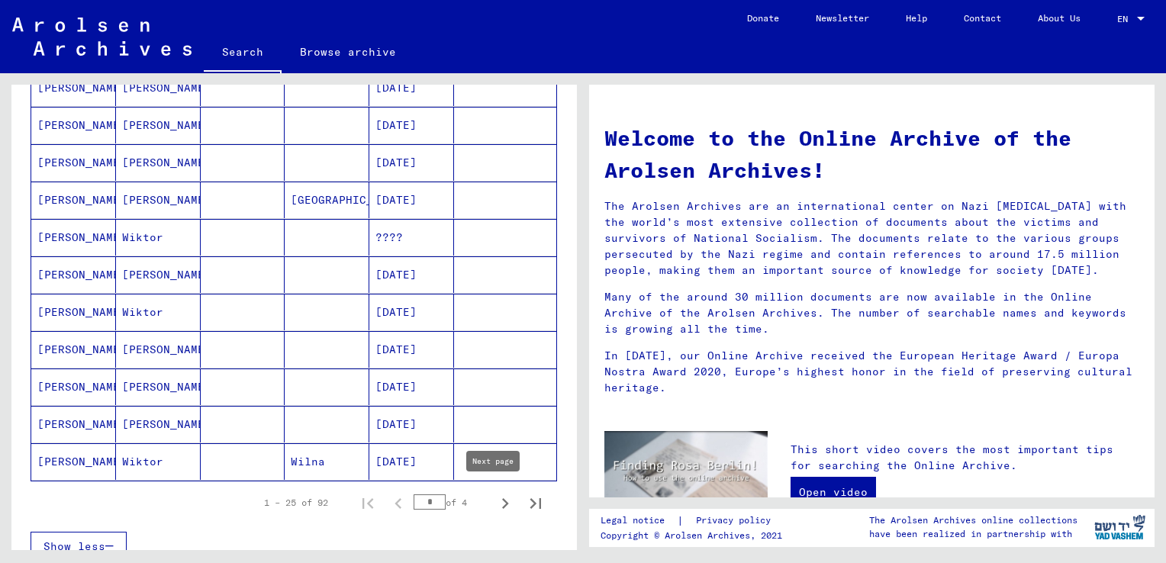
click at [495, 501] on icon "Next page" at bounding box center [505, 503] width 21 height 21
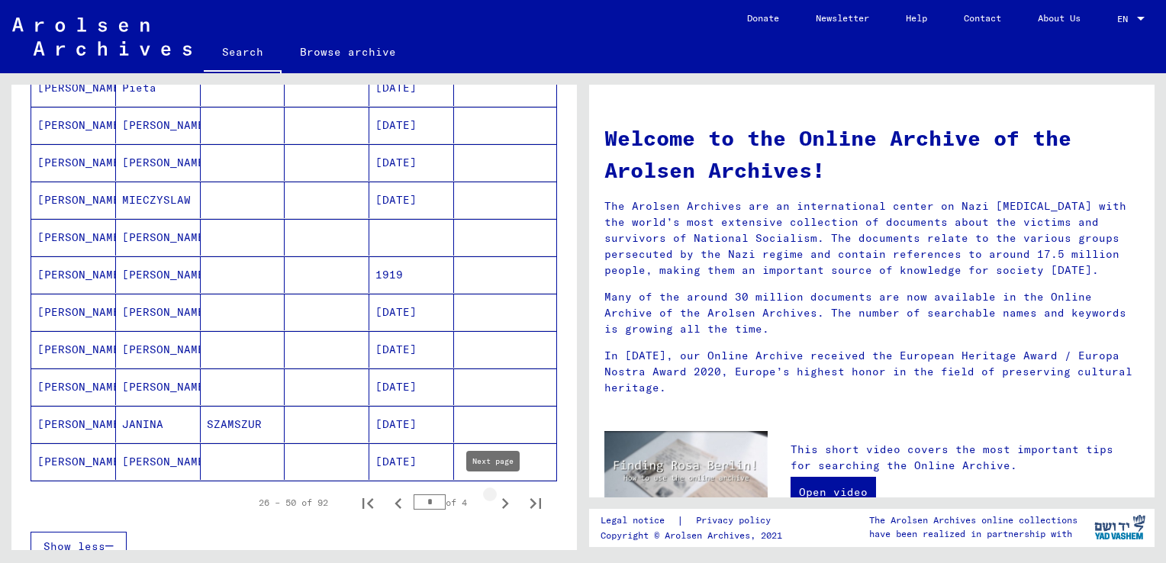
click at [495, 498] on icon "Next page" at bounding box center [505, 503] width 21 height 21
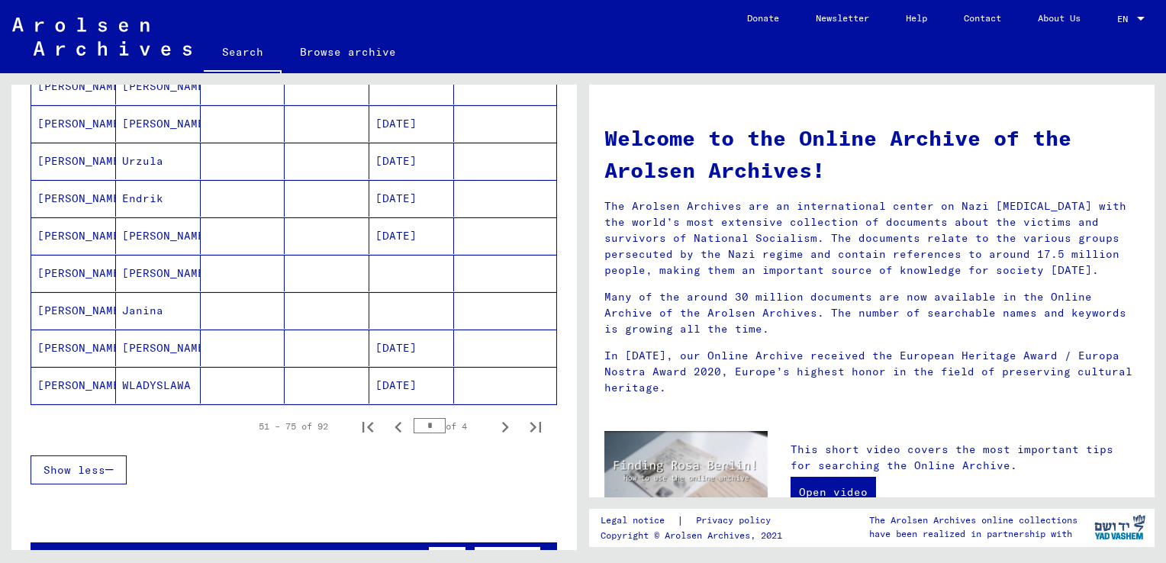
scroll to position [992, 0]
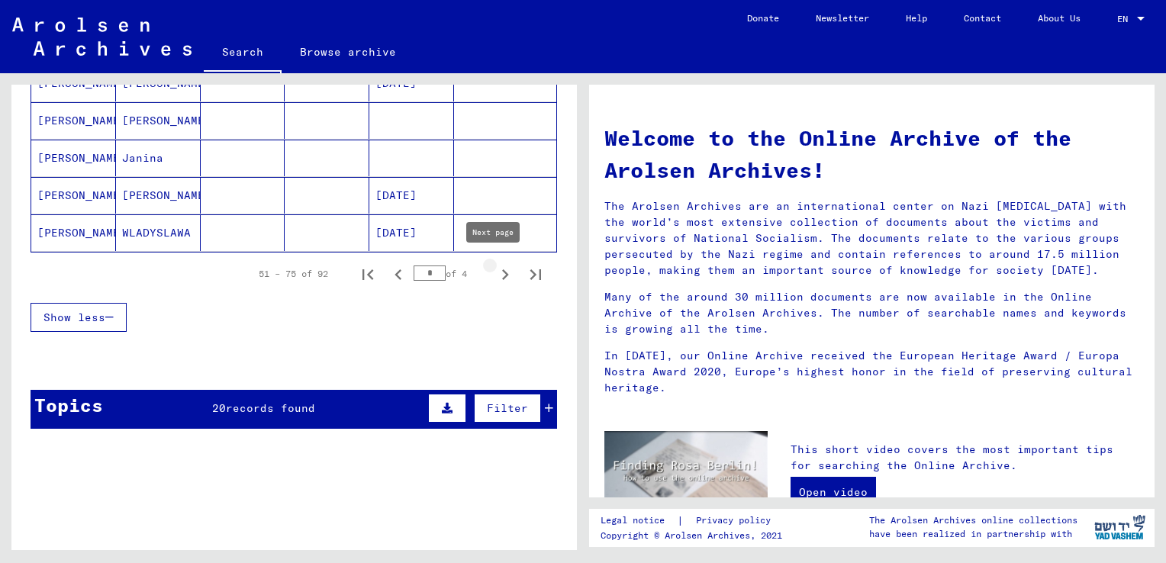
click at [502, 269] on icon "Next page" at bounding box center [505, 274] width 7 height 11
type input "*"
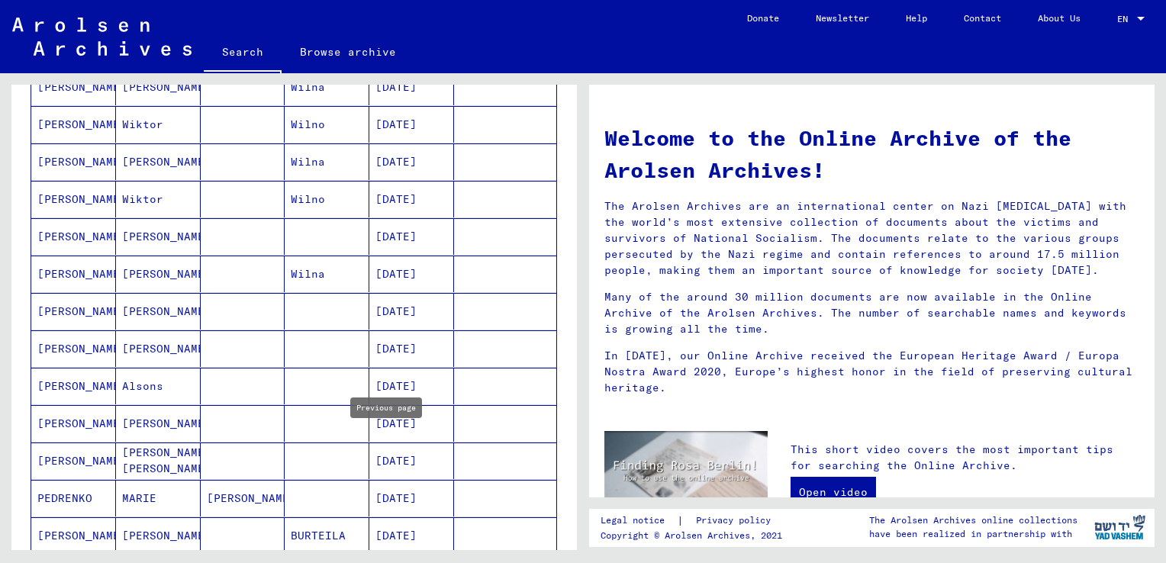
scroll to position [366, 0]
